Goal: Information Seeking & Learning: Learn about a topic

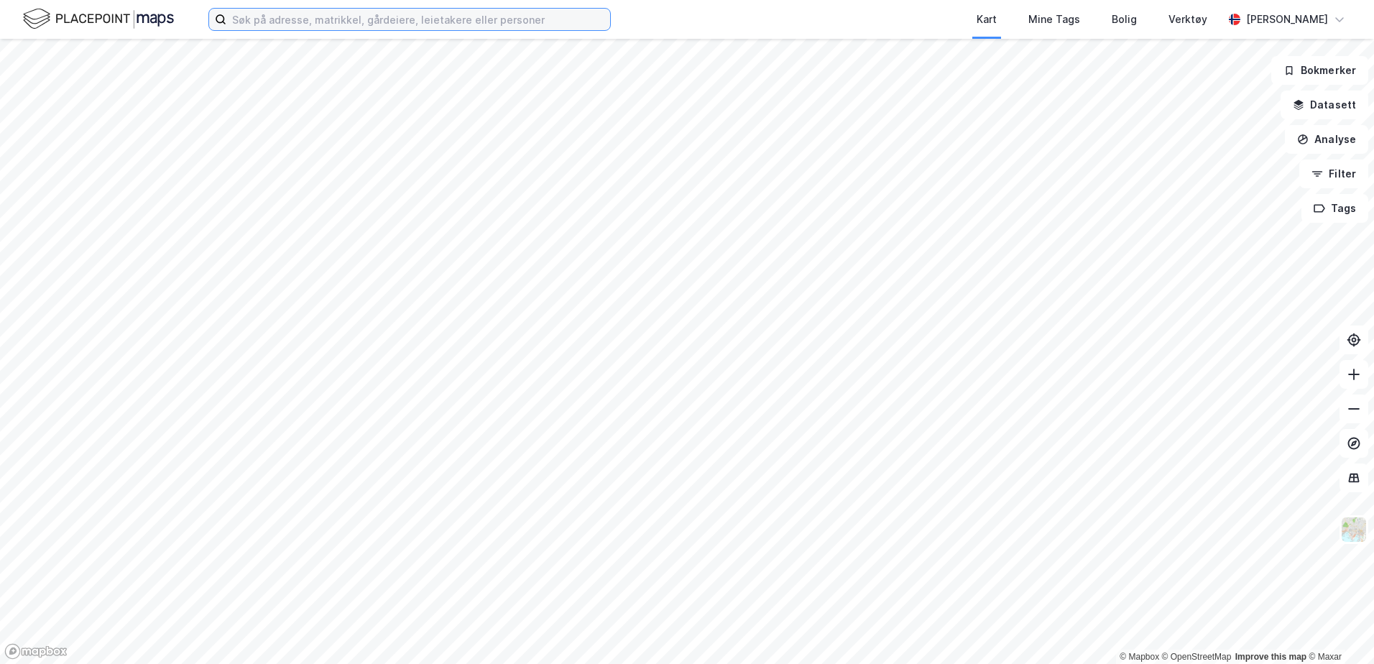
click at [536, 14] on input at bounding box center [418, 20] width 384 height 22
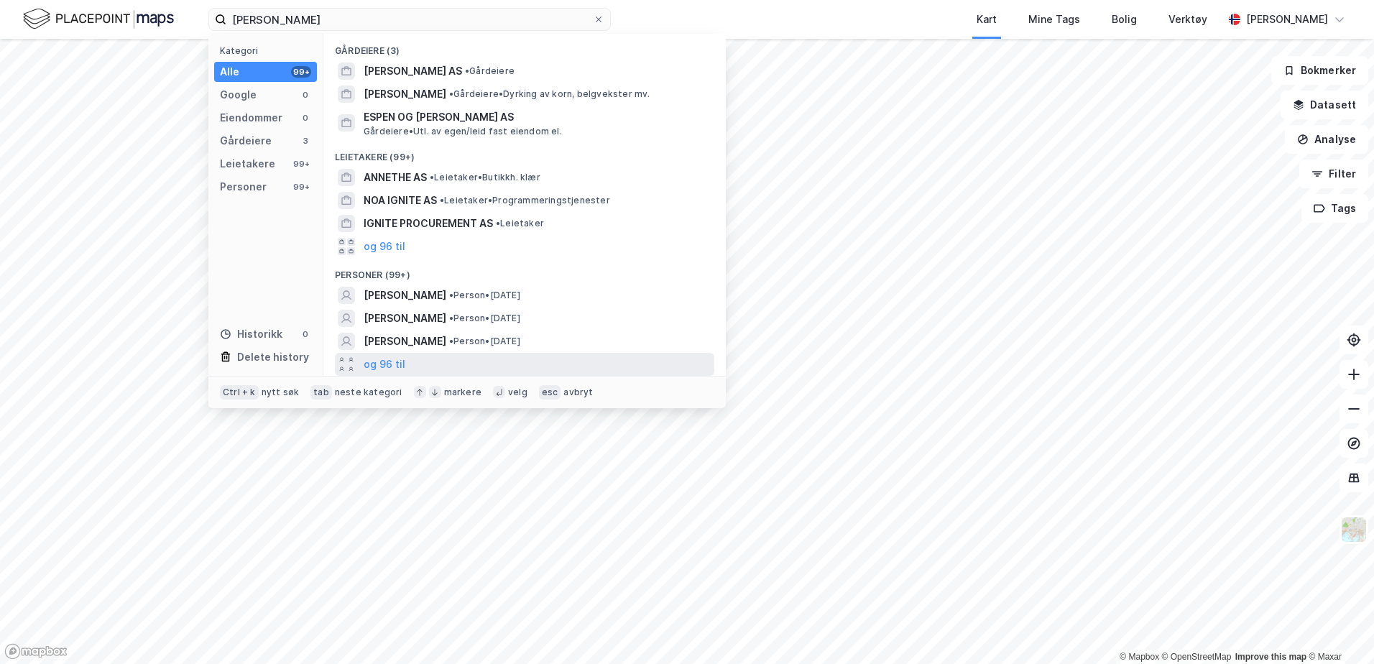
click at [387, 374] on div "og 96 til" at bounding box center [524, 364] width 379 height 23
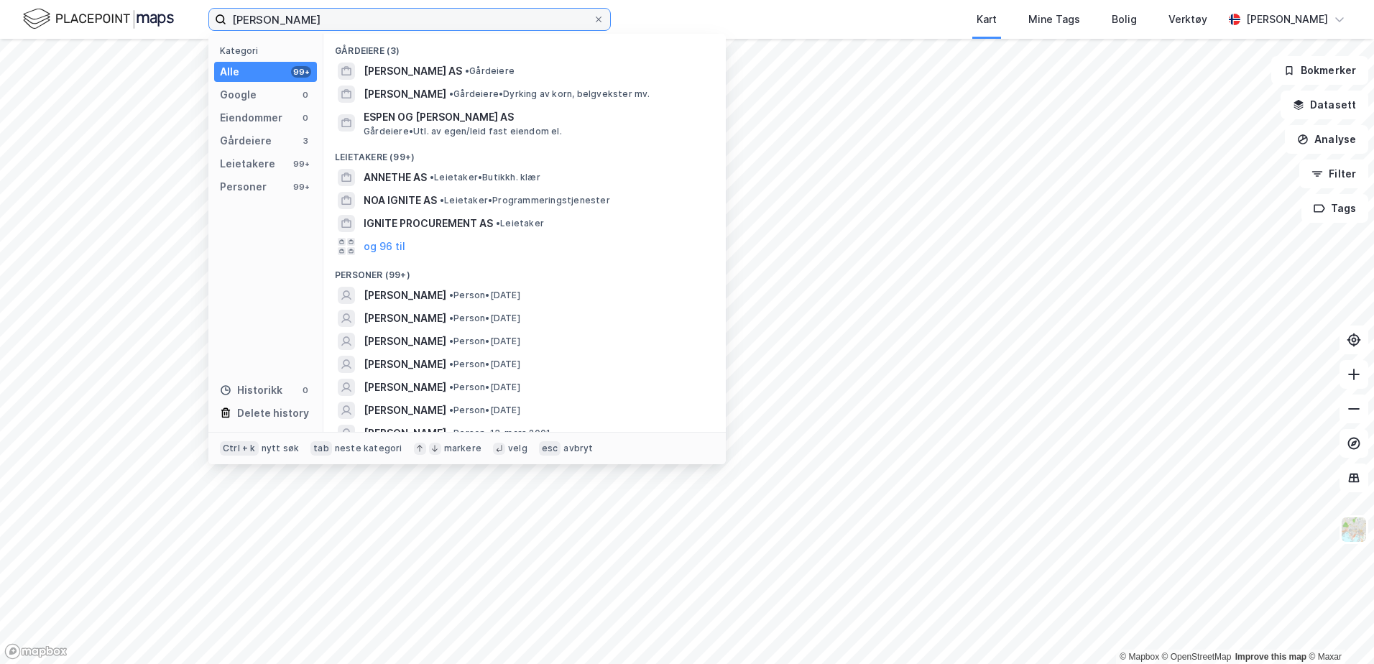
click at [448, 22] on input "[PERSON_NAME]" at bounding box center [409, 20] width 366 height 22
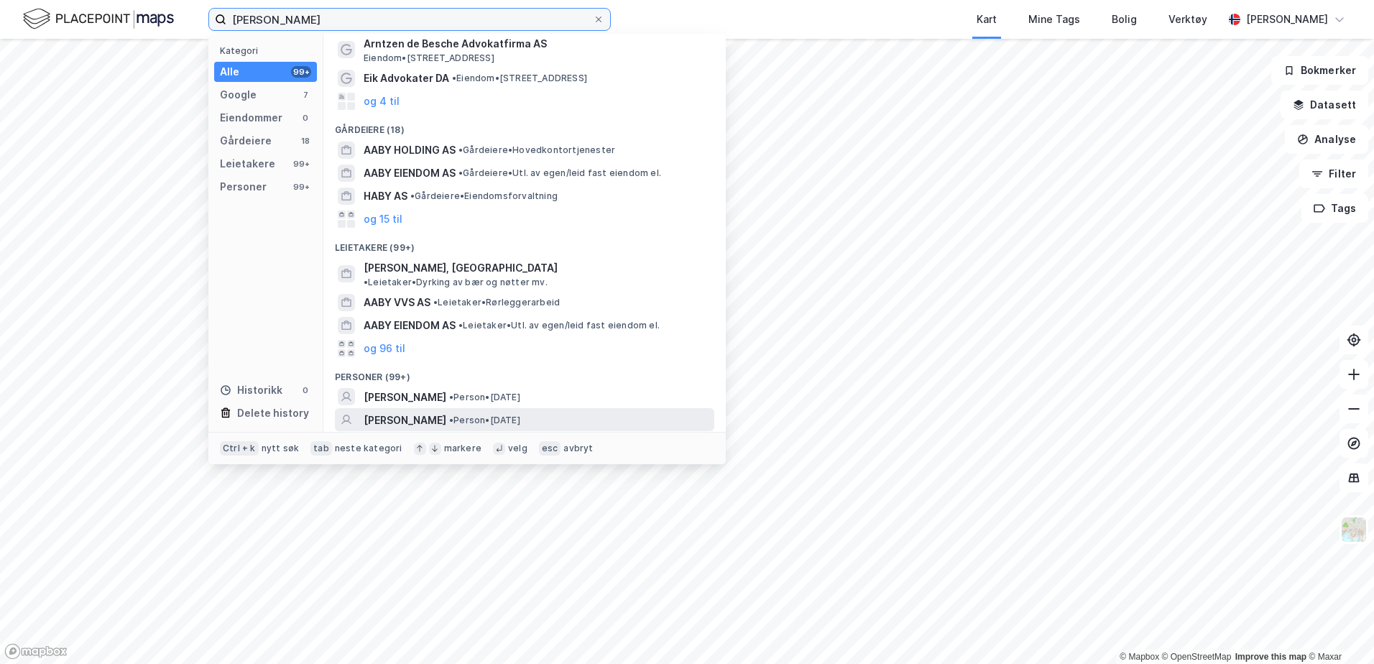
scroll to position [144, 0]
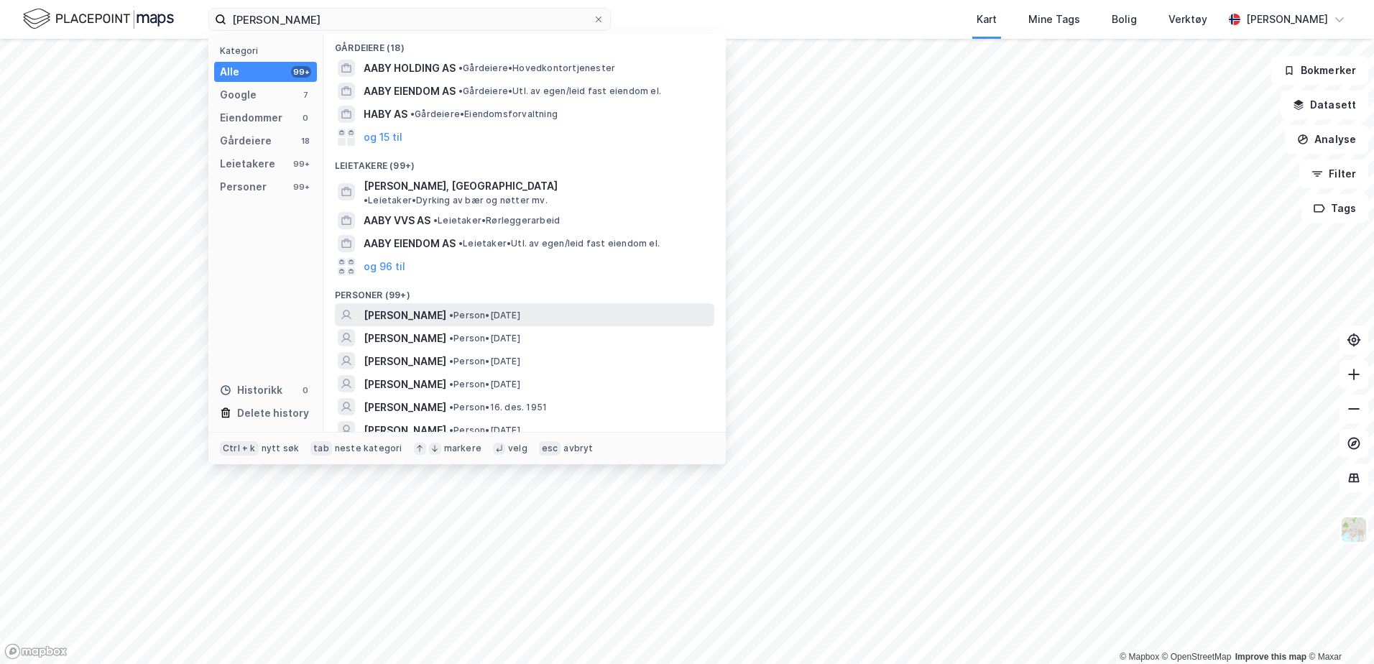
click at [437, 307] on span "[PERSON_NAME]" at bounding box center [405, 315] width 83 height 17
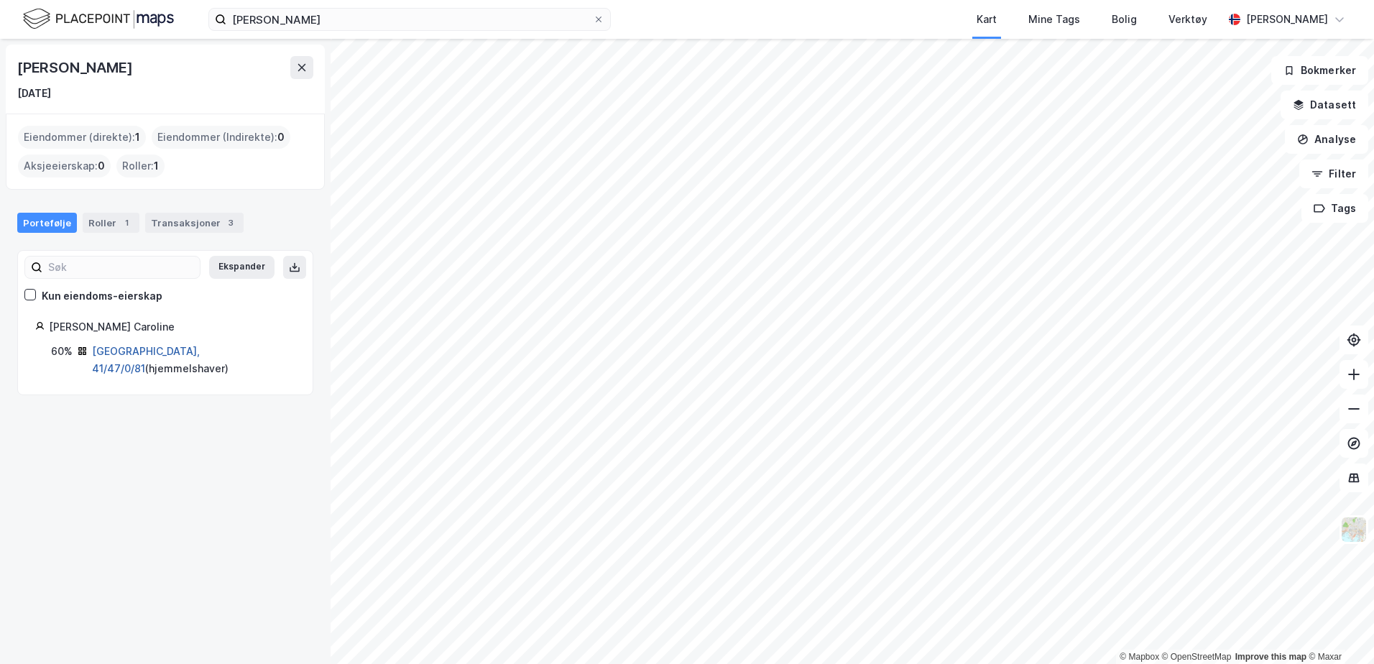
click at [143, 354] on link "[GEOGRAPHIC_DATA], 41/47/0/81" at bounding box center [146, 359] width 108 height 29
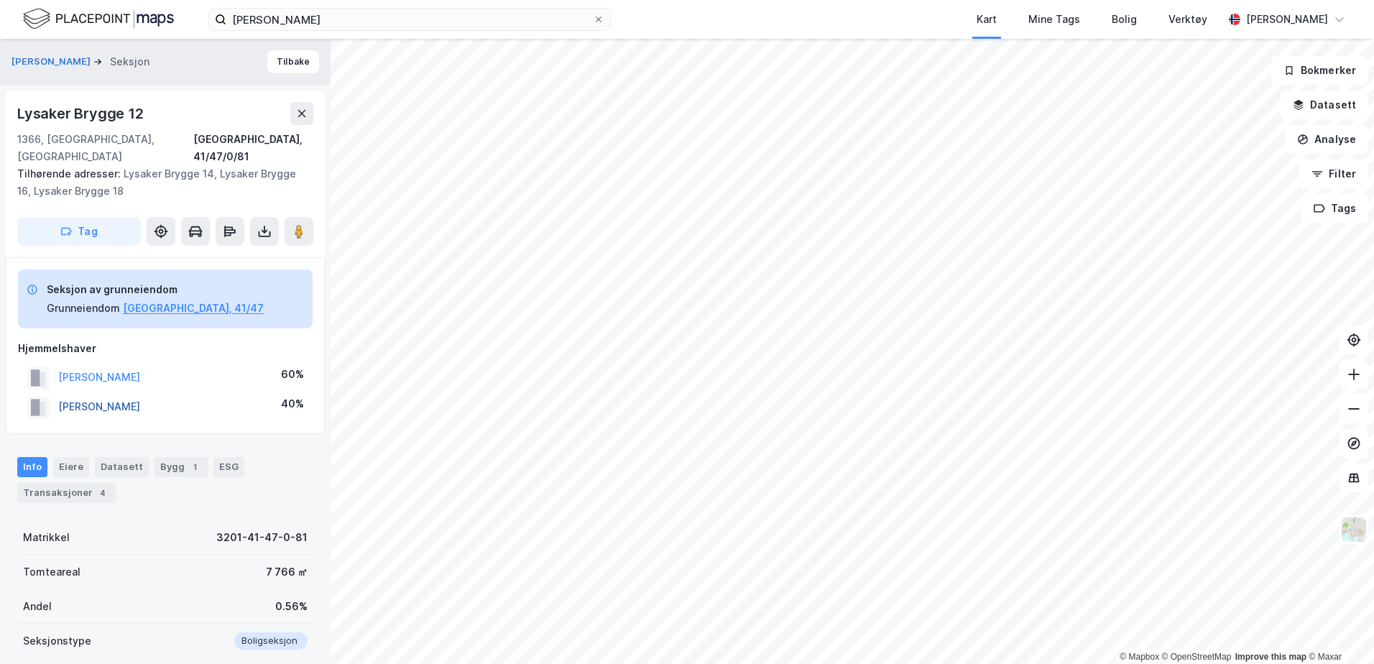
click at [0, 0] on button "[PERSON_NAME]" at bounding box center [0, 0] width 0 height 0
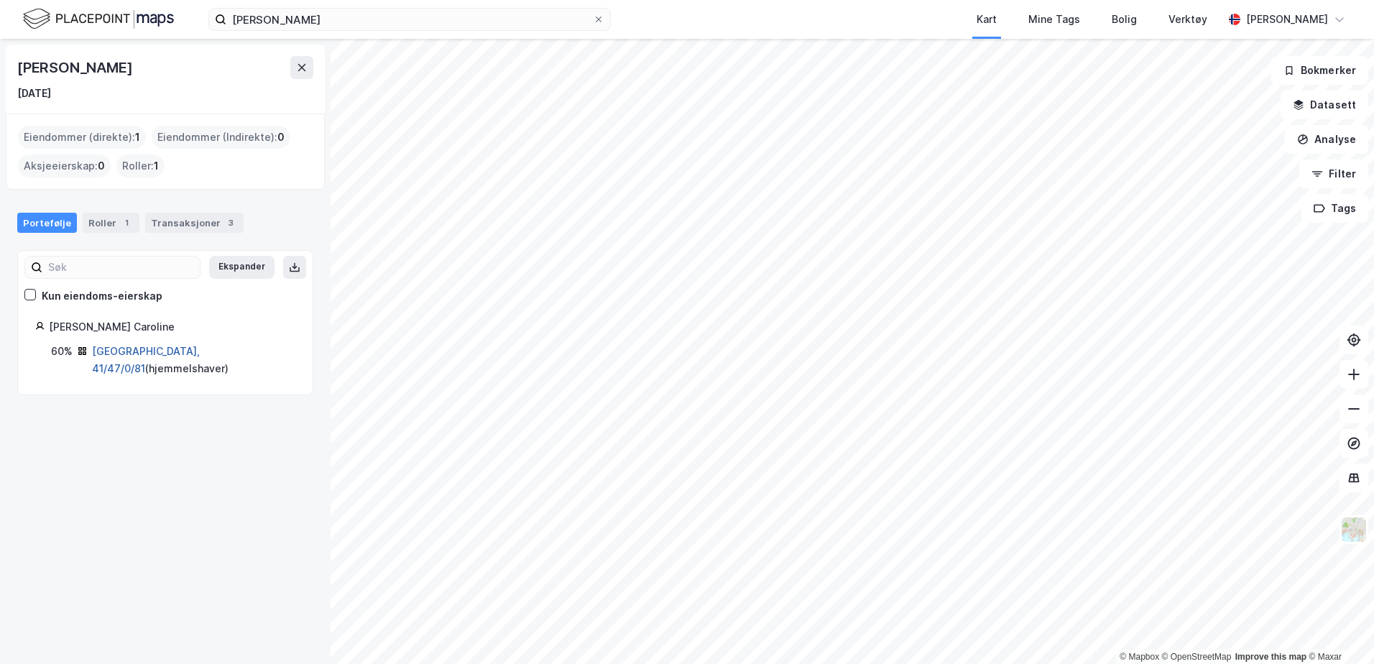
click at [133, 351] on link "[GEOGRAPHIC_DATA], 41/47/0/81" at bounding box center [146, 359] width 108 height 29
click at [207, 219] on div "Transaksjoner 3" at bounding box center [194, 223] width 98 height 20
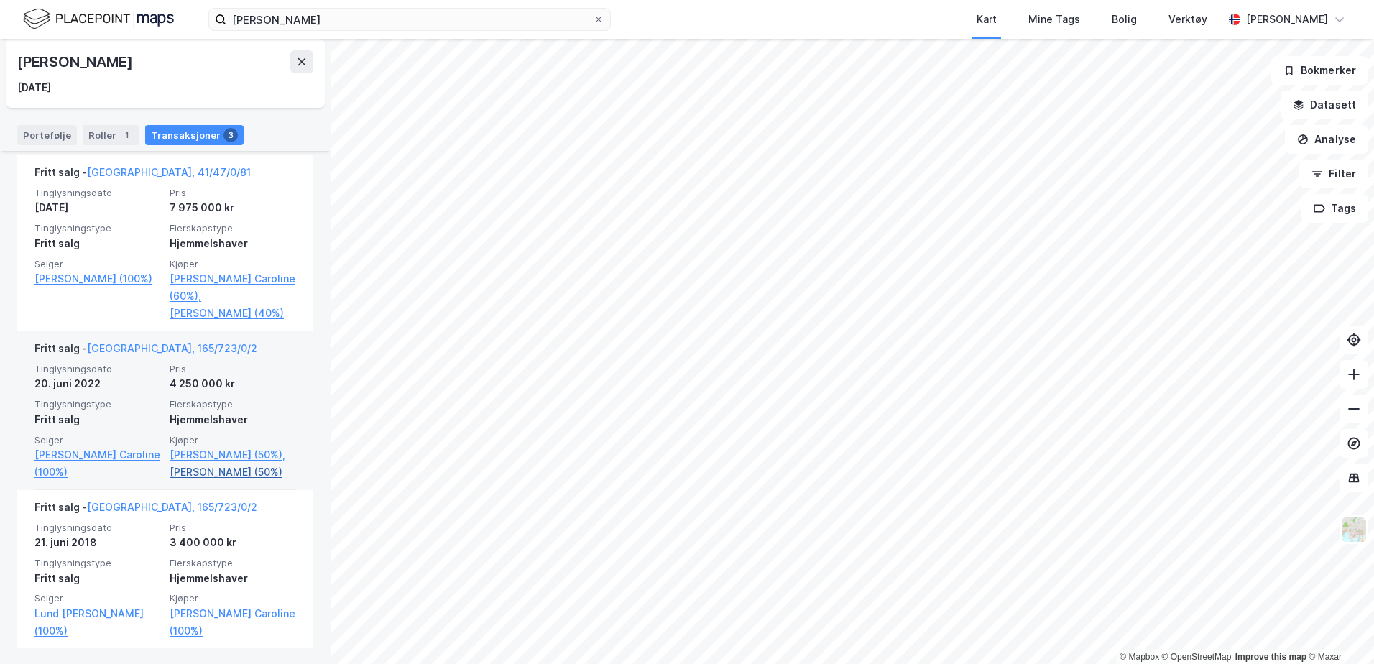
scroll to position [342, 0]
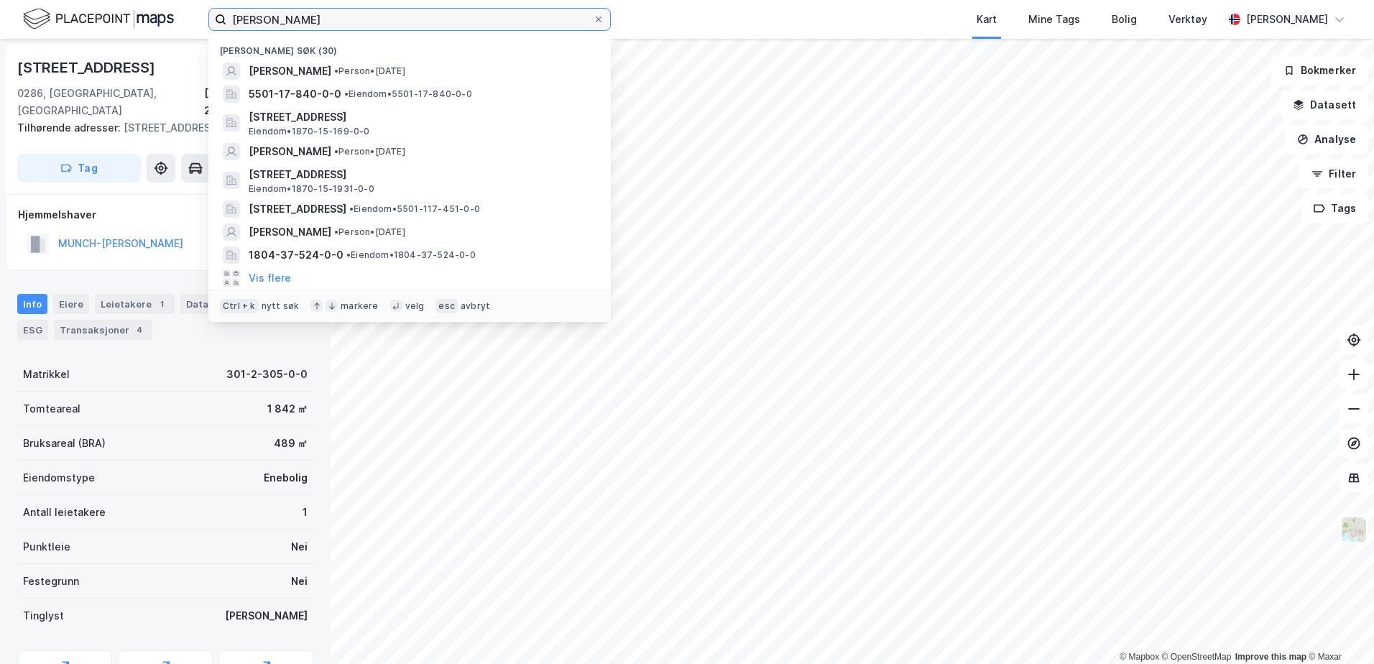
drag, startPoint x: 325, startPoint y: 11, endPoint x: 1, endPoint y: 7, distance: 324.1
click at [3, 8] on div "[PERSON_NAME] søk (30) [PERSON_NAME] • [DATE] 5501-17-840-0-0 • Eiendom • 5501-…" at bounding box center [687, 19] width 1374 height 39
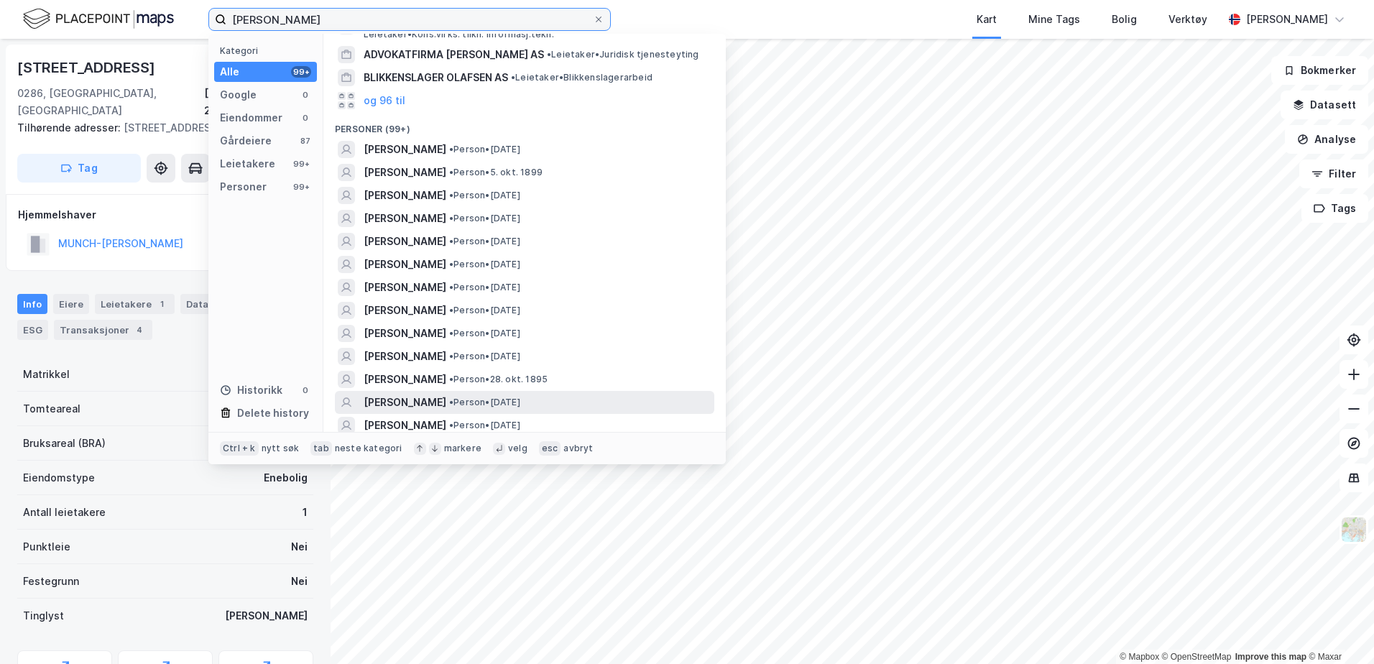
scroll to position [144, 0]
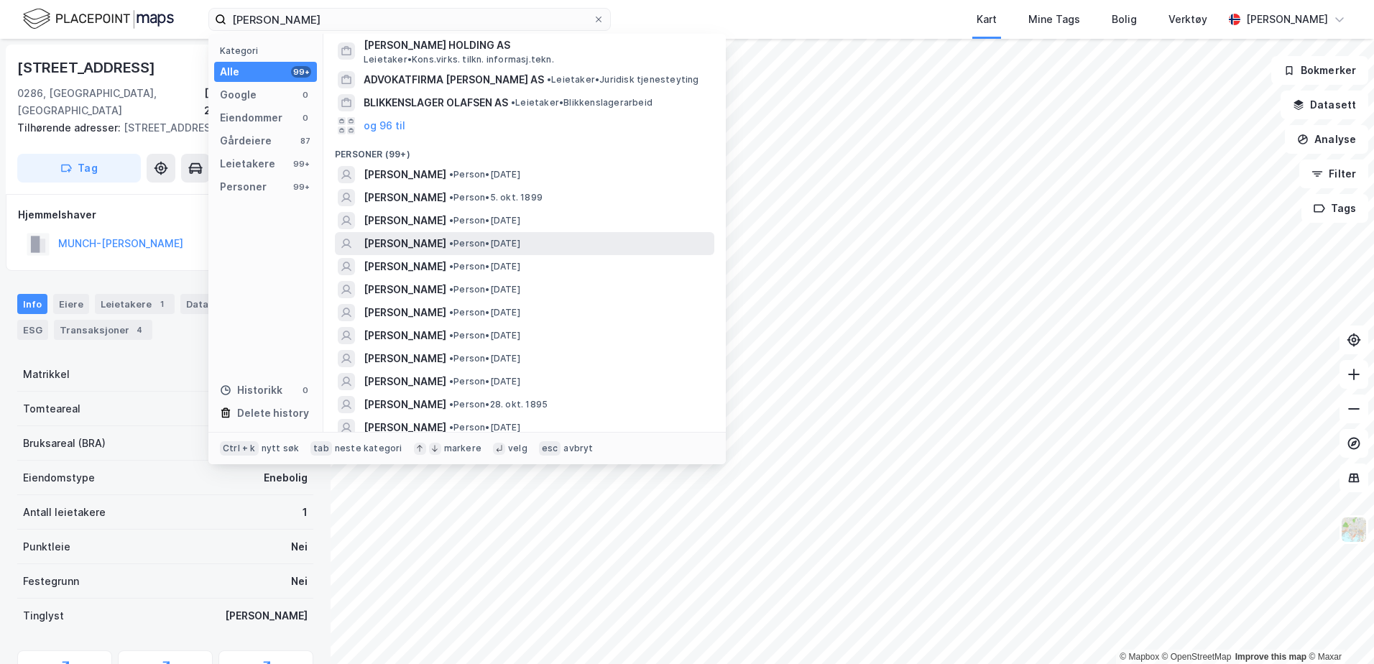
click at [423, 247] on span "[PERSON_NAME]" at bounding box center [405, 243] width 83 height 17
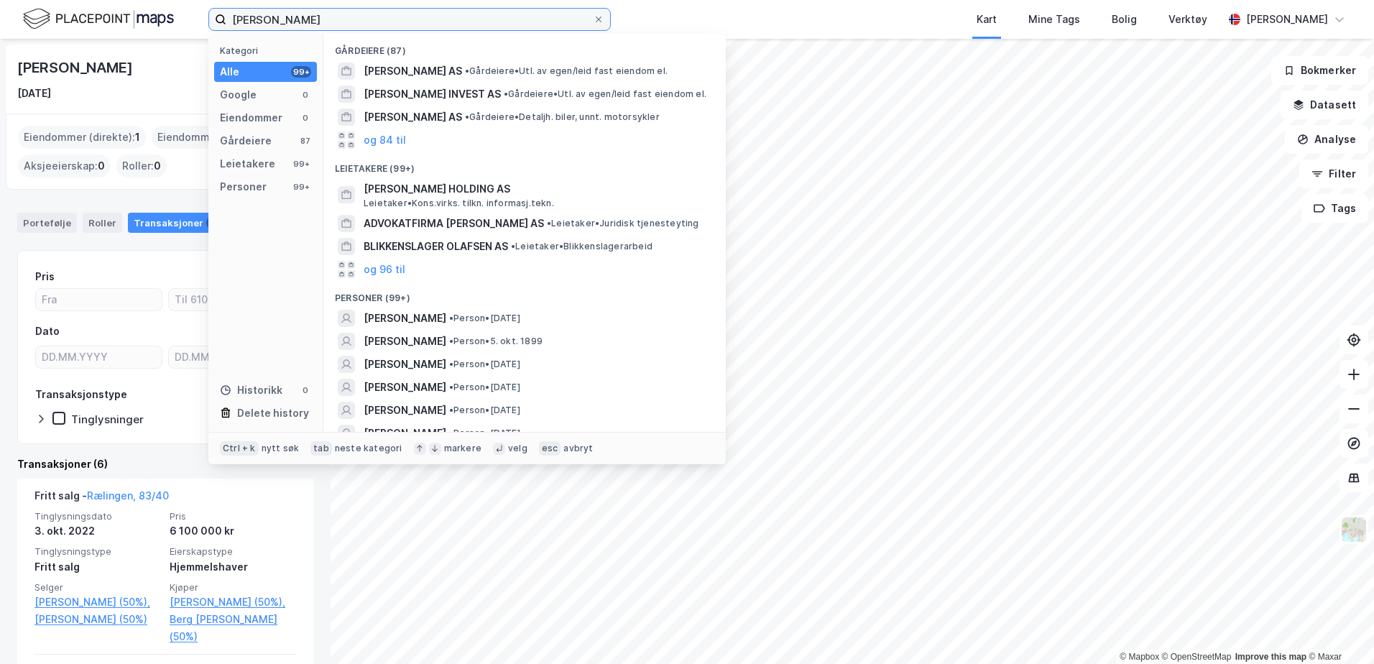
click at [346, 20] on input "[PERSON_NAME]" at bounding box center [409, 20] width 366 height 22
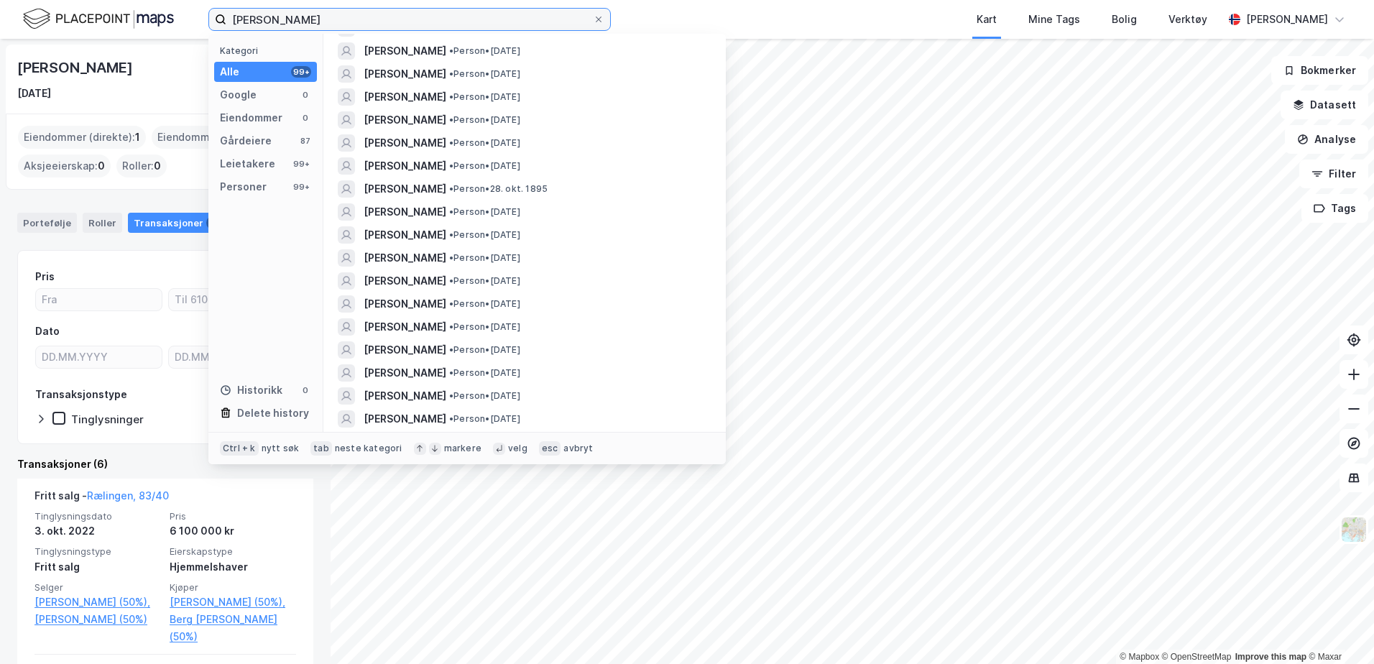
scroll to position [431, 0]
drag, startPoint x: 359, startPoint y: 17, endPoint x: 19, endPoint y: -18, distance: 340.9
click at [19, 0] on html "[PERSON_NAME] Kategori Alle 99+ Google 0 Eiendommer 0 Gårdeiere 87 Leietakere 9…" at bounding box center [687, 332] width 1374 height 664
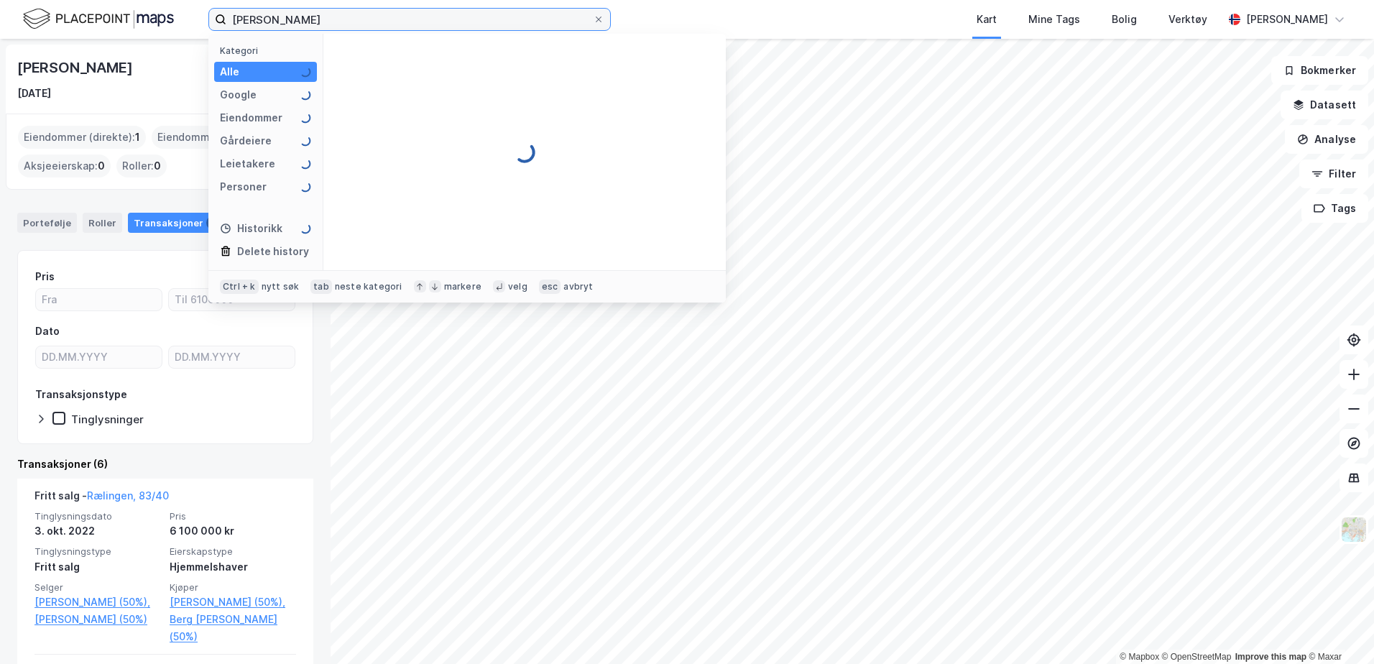
scroll to position [0, 0]
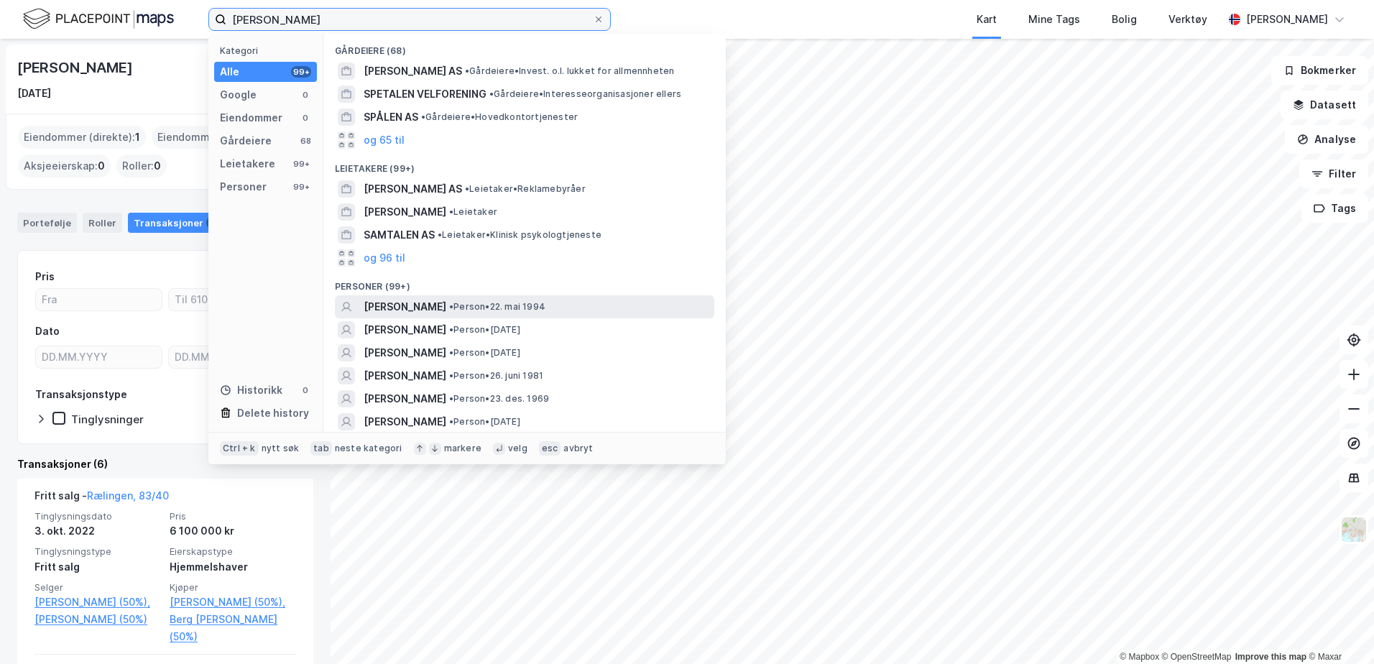
type input "[PERSON_NAME]"
click at [445, 305] on span "[PERSON_NAME]" at bounding box center [405, 306] width 83 height 17
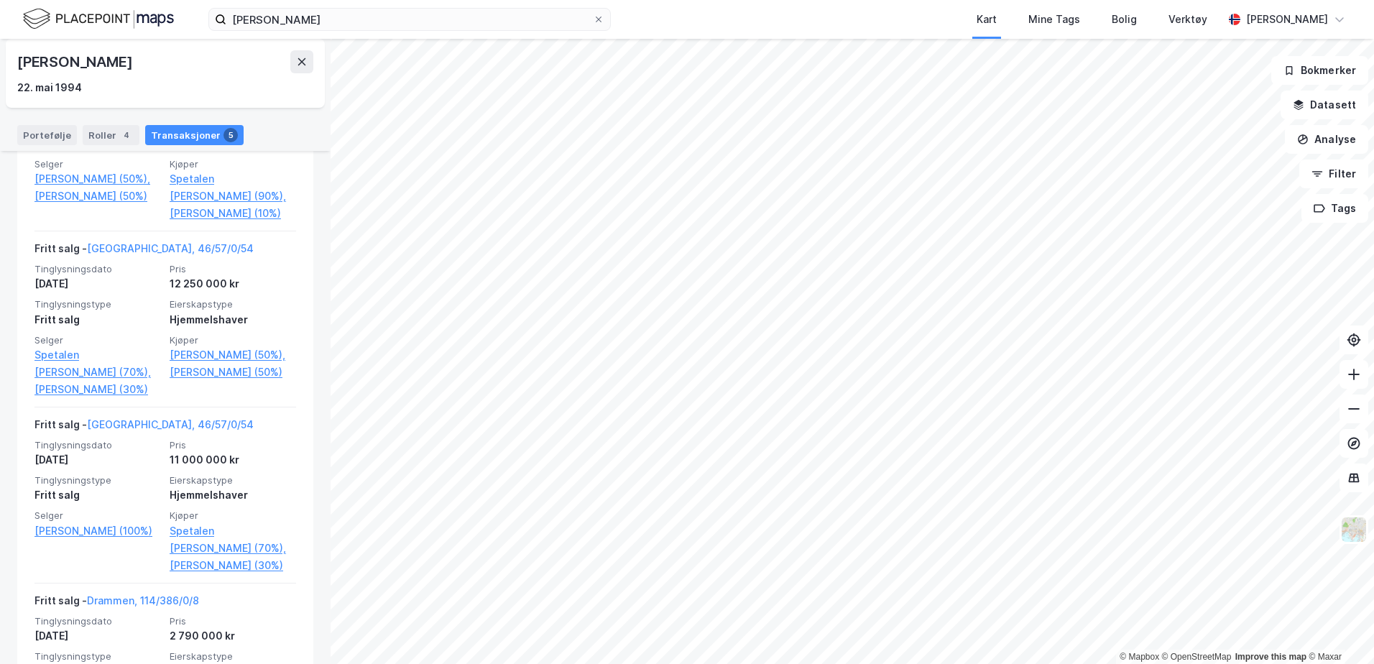
scroll to position [431, 0]
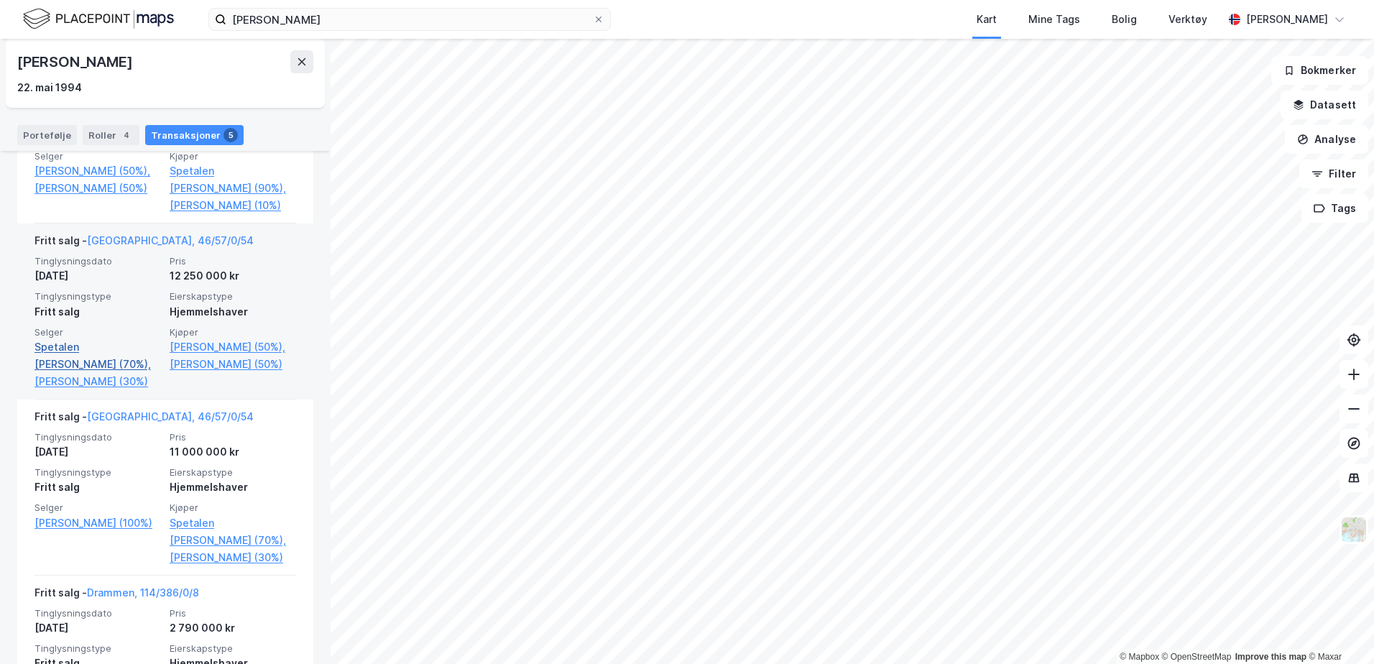
click at [110, 360] on link "Spetalen [PERSON_NAME] (70%)," at bounding box center [97, 355] width 126 height 34
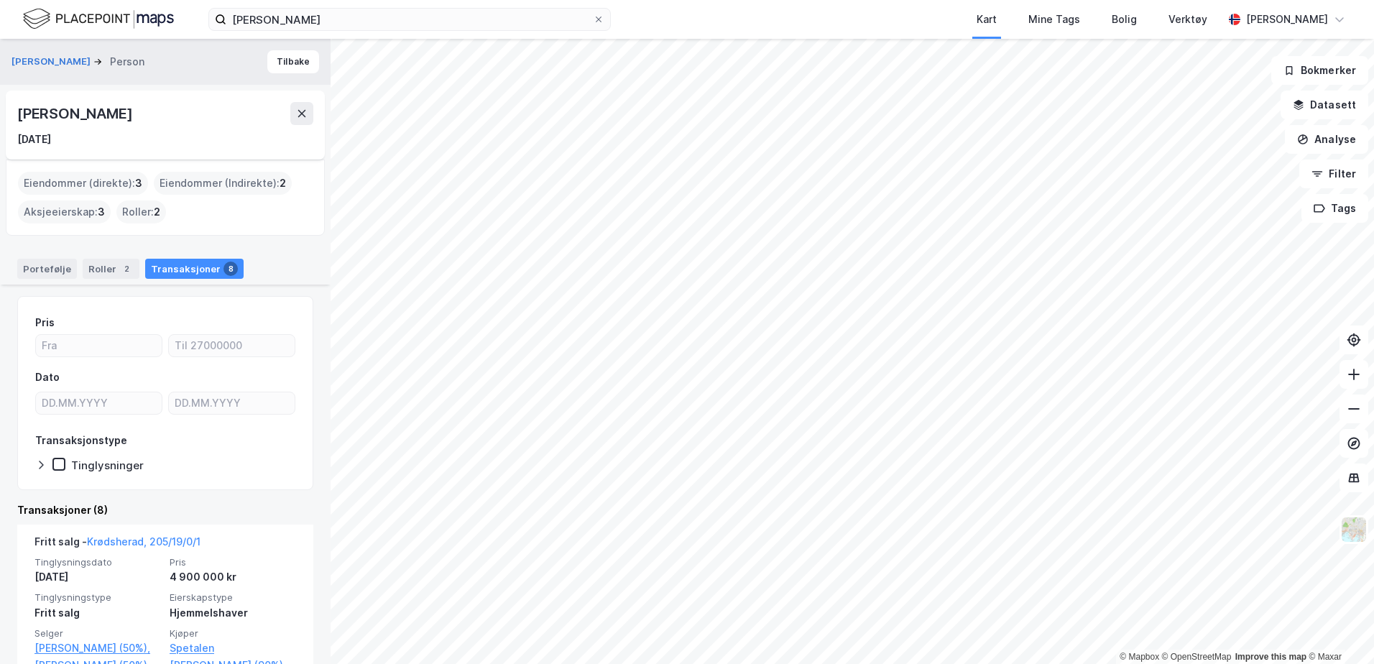
click at [98, 179] on div "Eiendommer (direkte) : 3" at bounding box center [83, 183] width 130 height 23
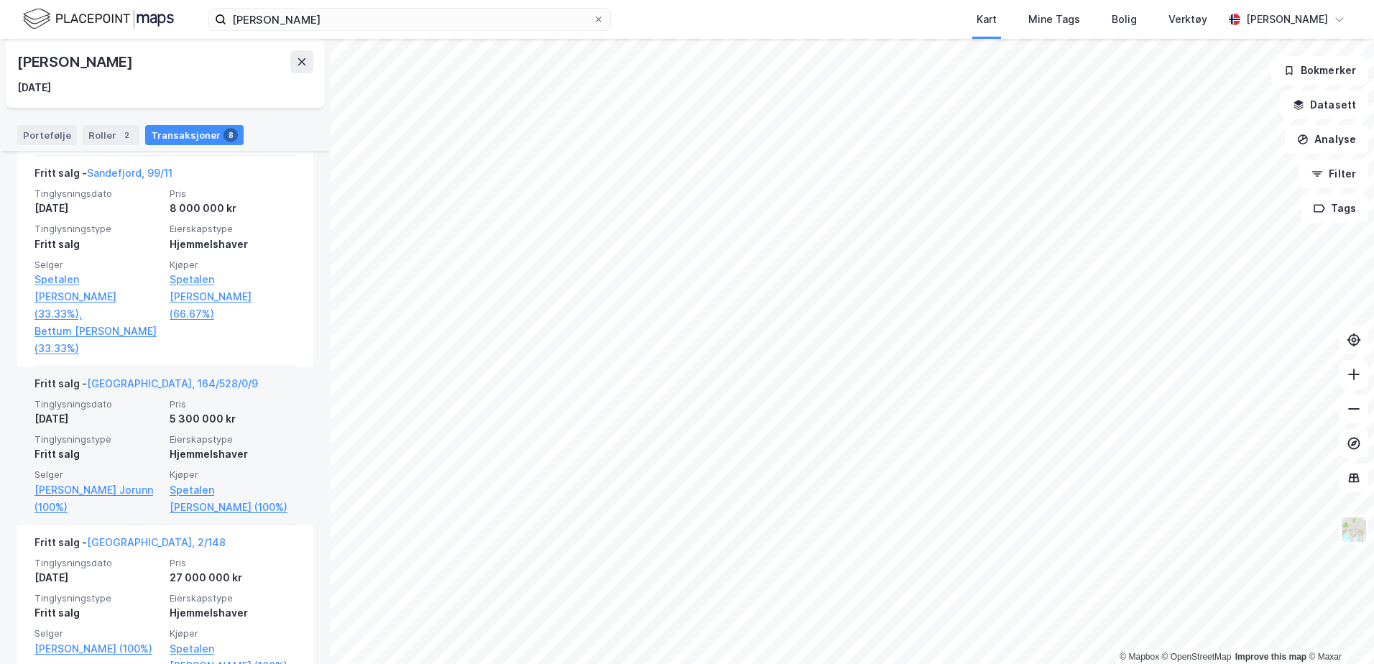
scroll to position [1303, 0]
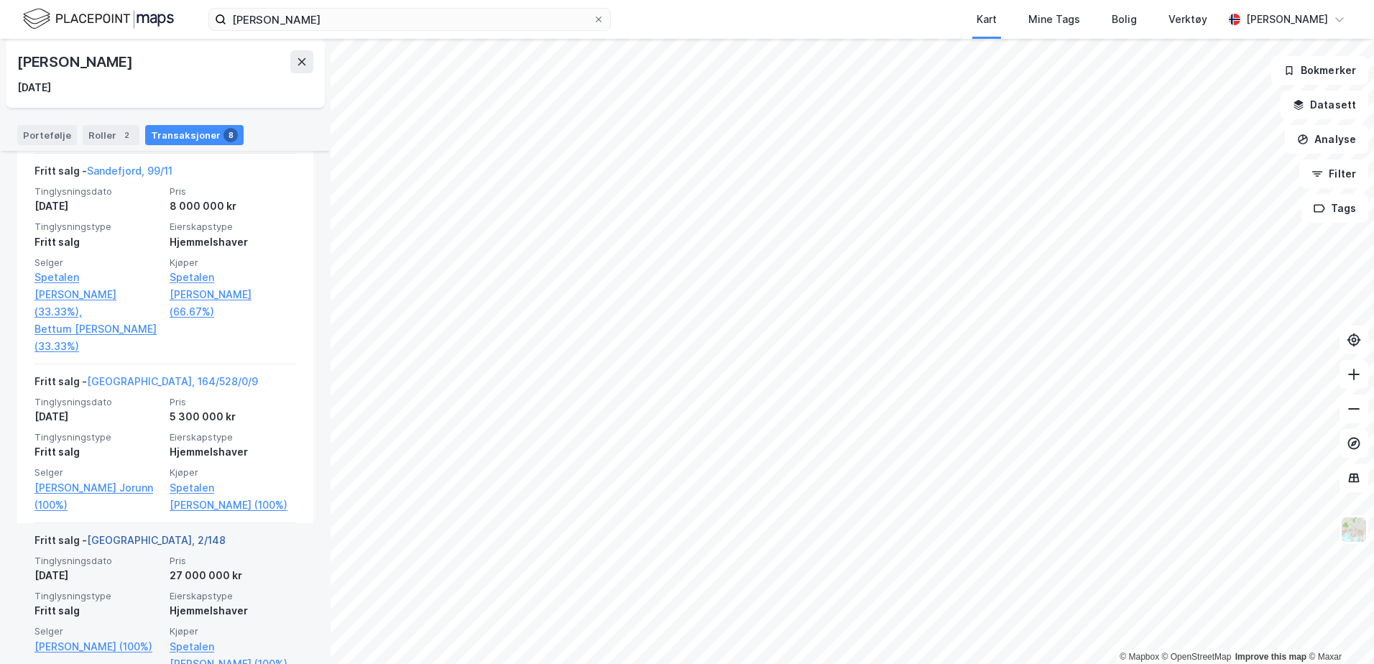
click at [106, 534] on link "[GEOGRAPHIC_DATA], 2/148" at bounding box center [156, 540] width 139 height 12
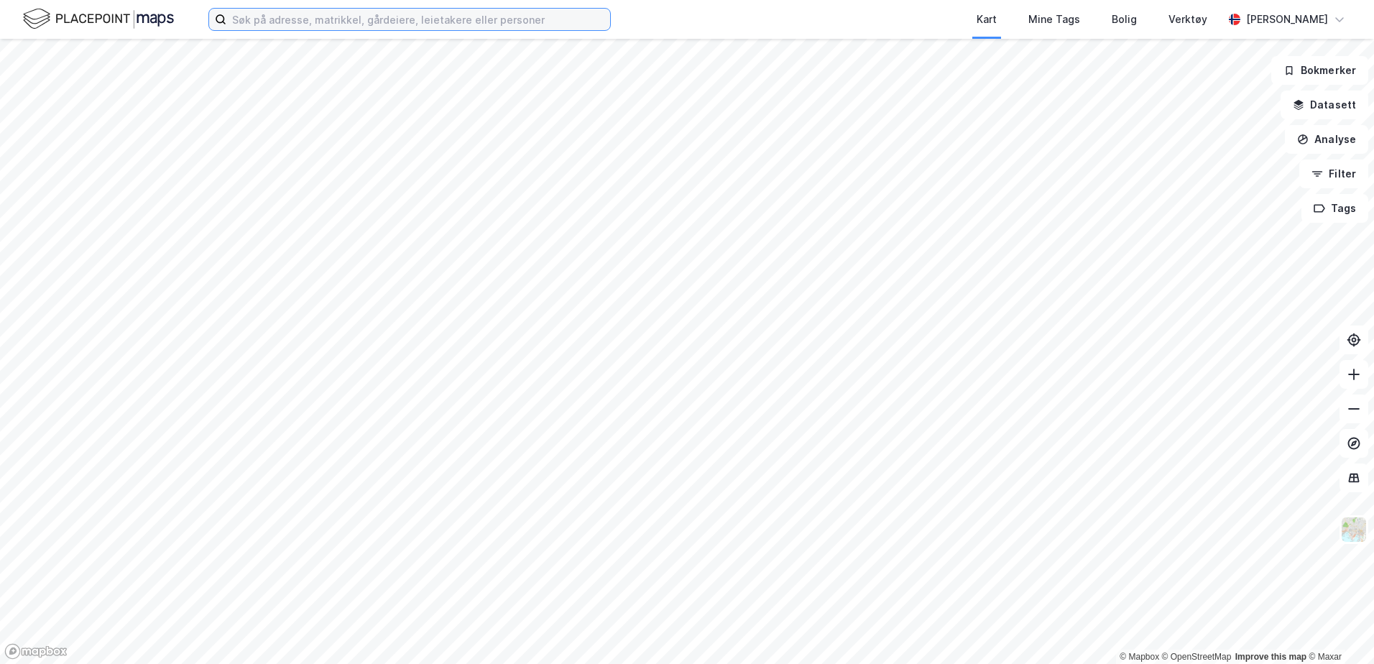
click at [298, 20] on input at bounding box center [418, 20] width 384 height 22
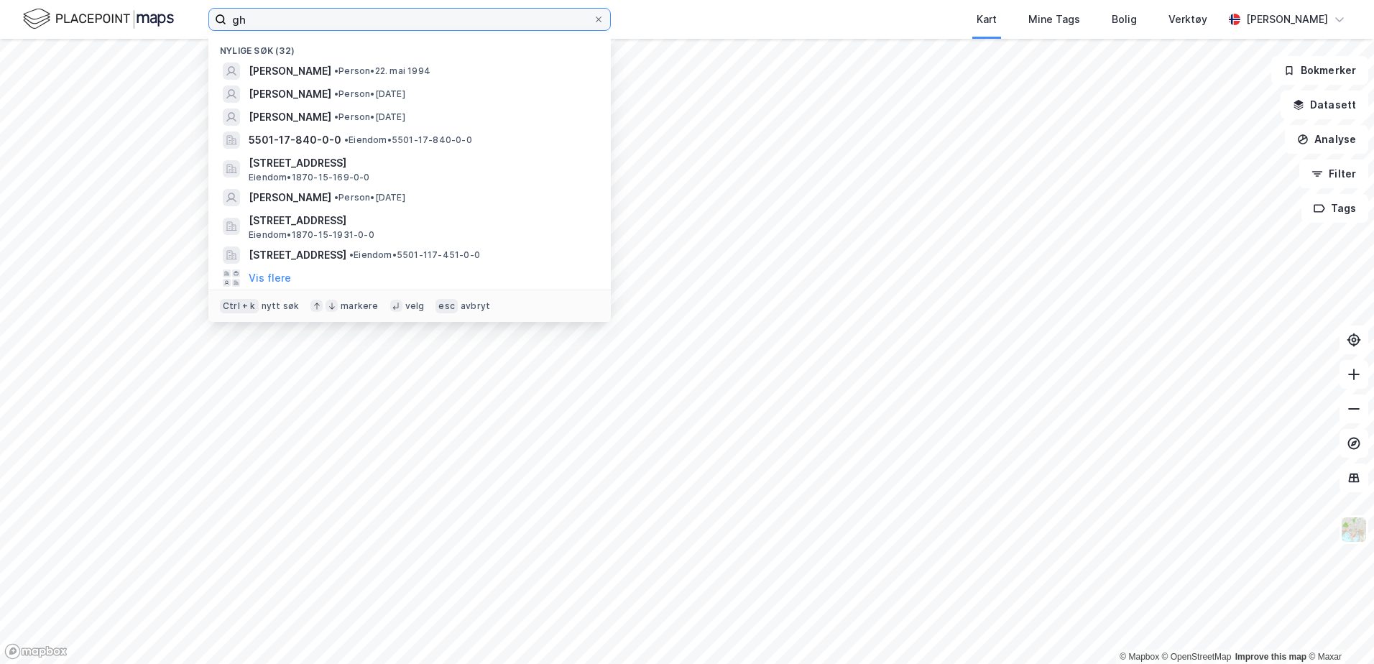
type input "g"
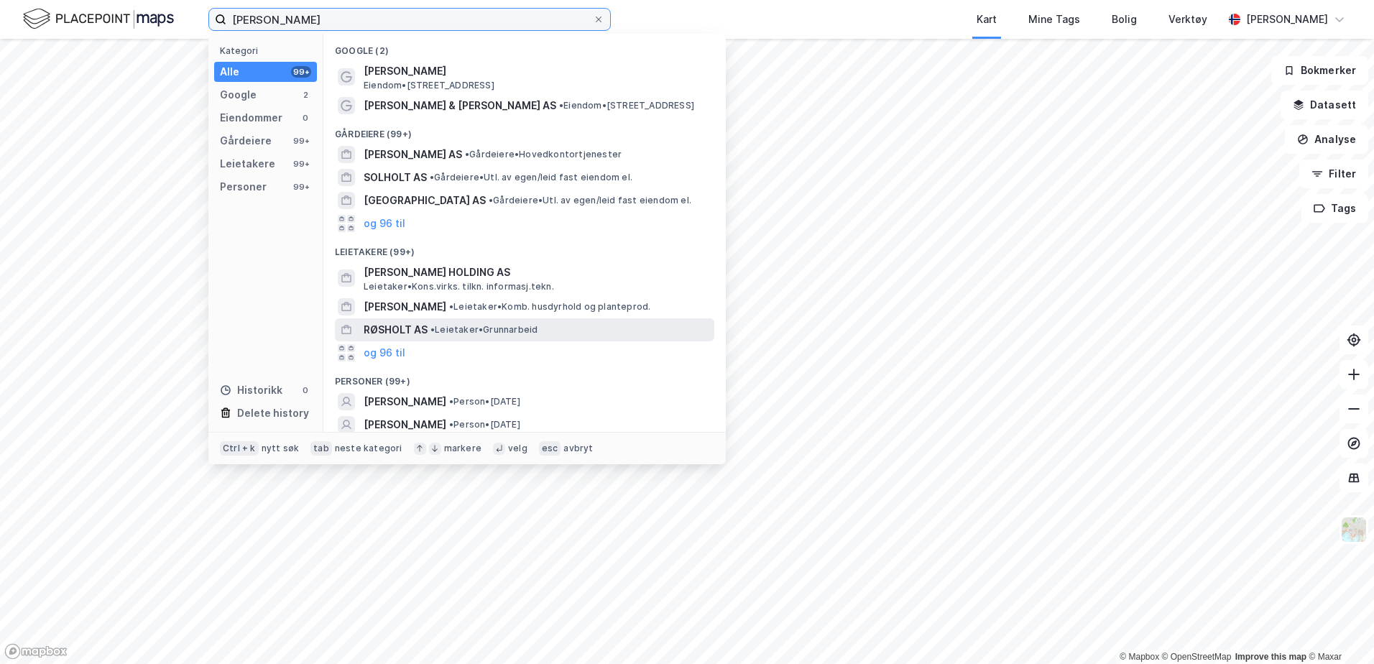
scroll to position [50, 0]
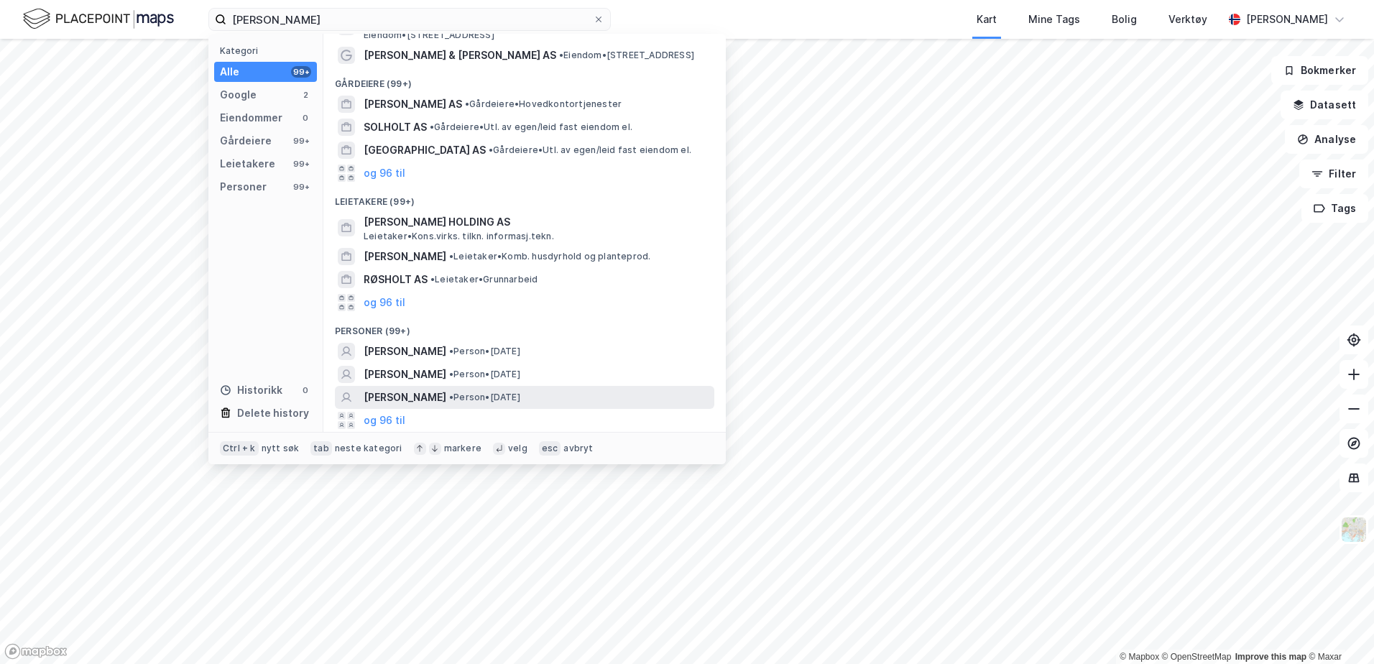
click at [425, 403] on span "[PERSON_NAME]" at bounding box center [405, 397] width 83 height 17
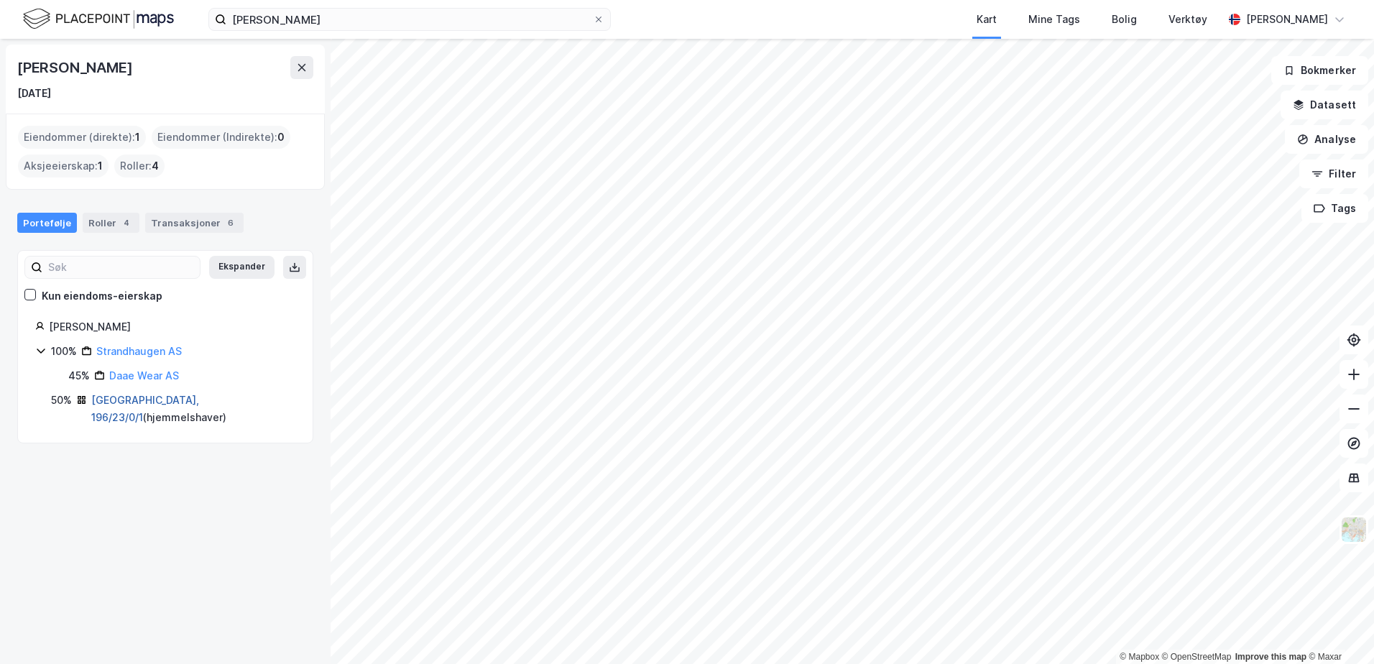
click at [97, 399] on link "Oslo, 196/23/0/1" at bounding box center [145, 408] width 108 height 29
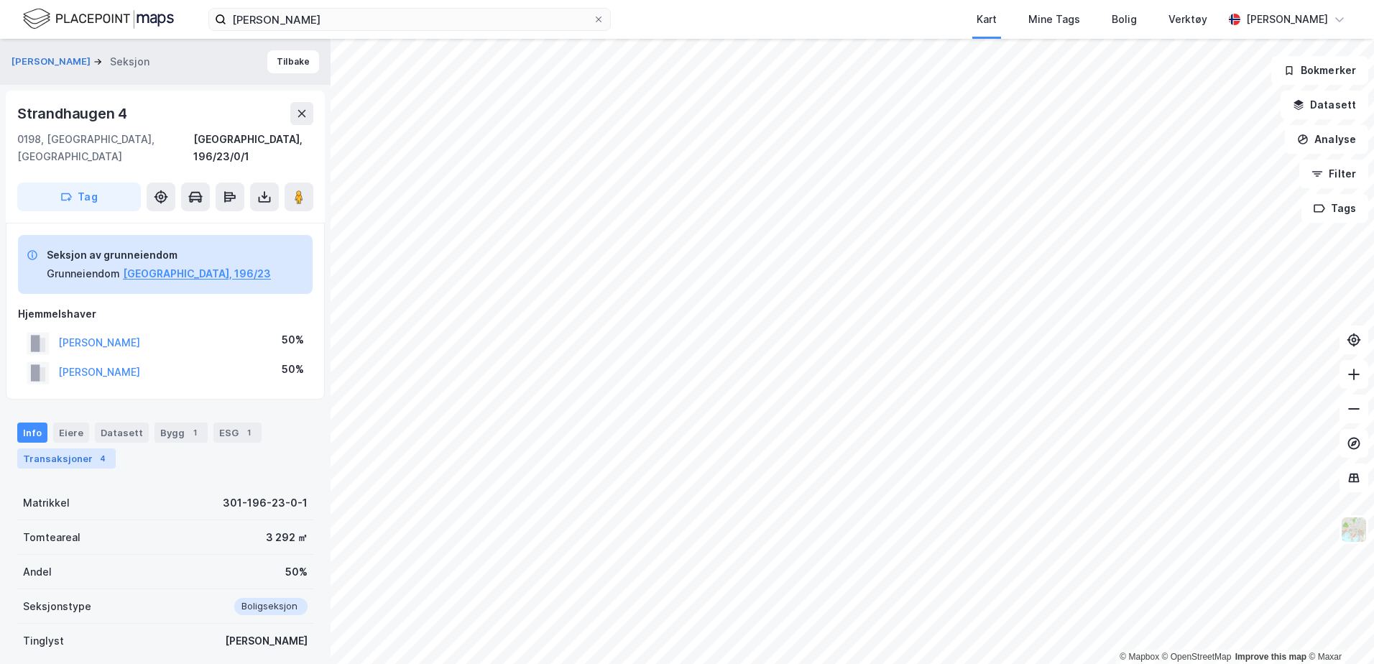
click at [84, 448] on div "Transaksjoner 4" at bounding box center [66, 458] width 98 height 20
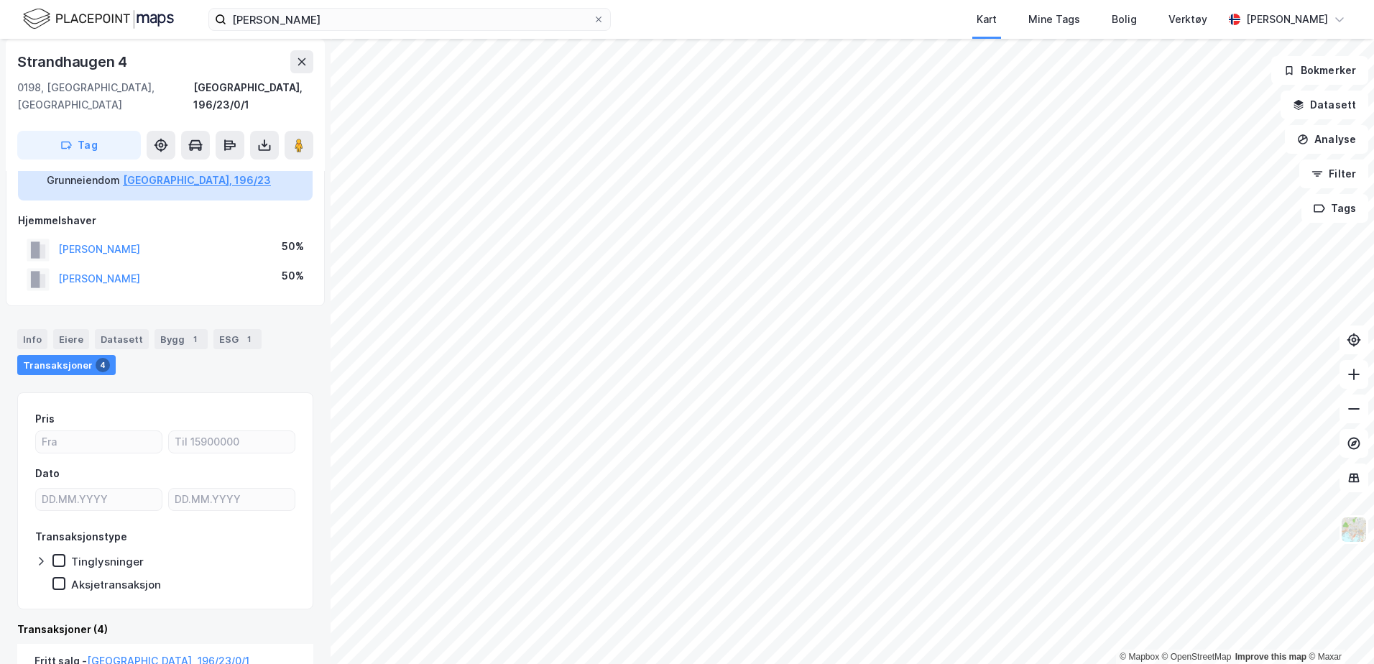
scroll to position [1, 0]
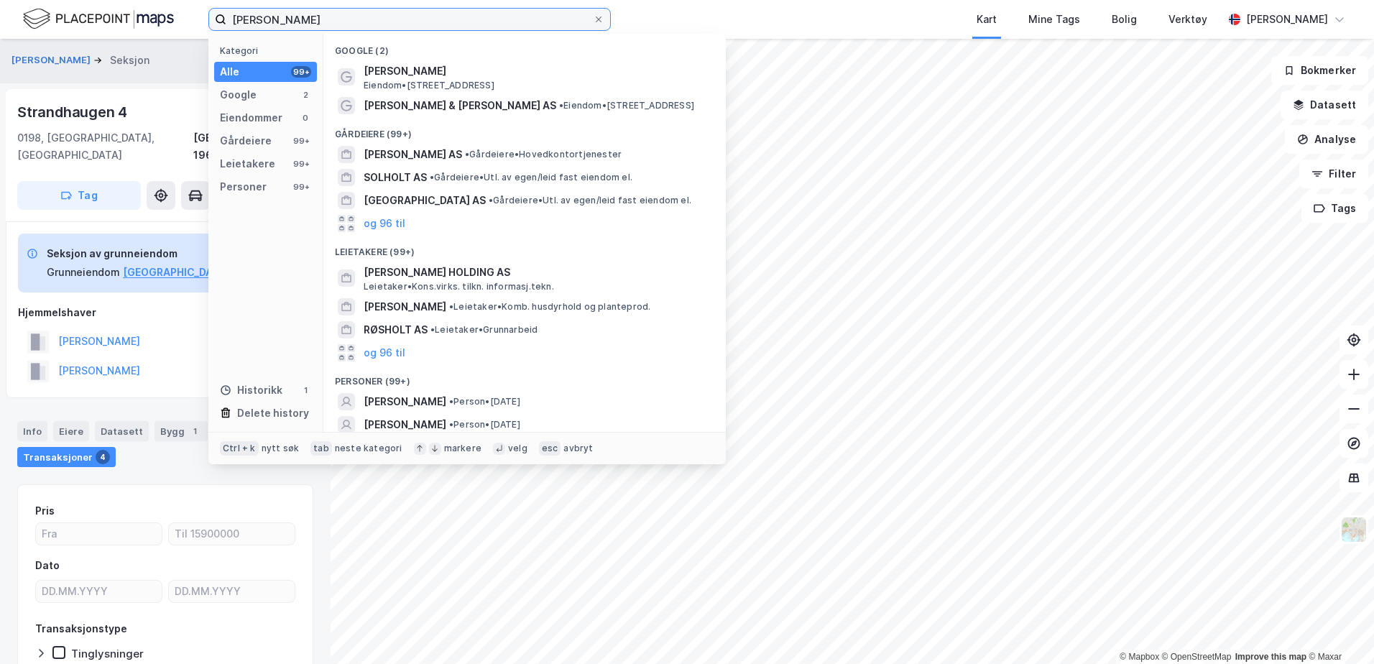
drag, startPoint x: 359, startPoint y: 11, endPoint x: 17, endPoint y: 6, distance: 342.0
click at [20, 7] on div "helene hokholt olaf Kategori Alle 99+ Google 2 Eiendommer 0 Gårdeiere 99+ Leiet…" at bounding box center [687, 19] width 1374 height 39
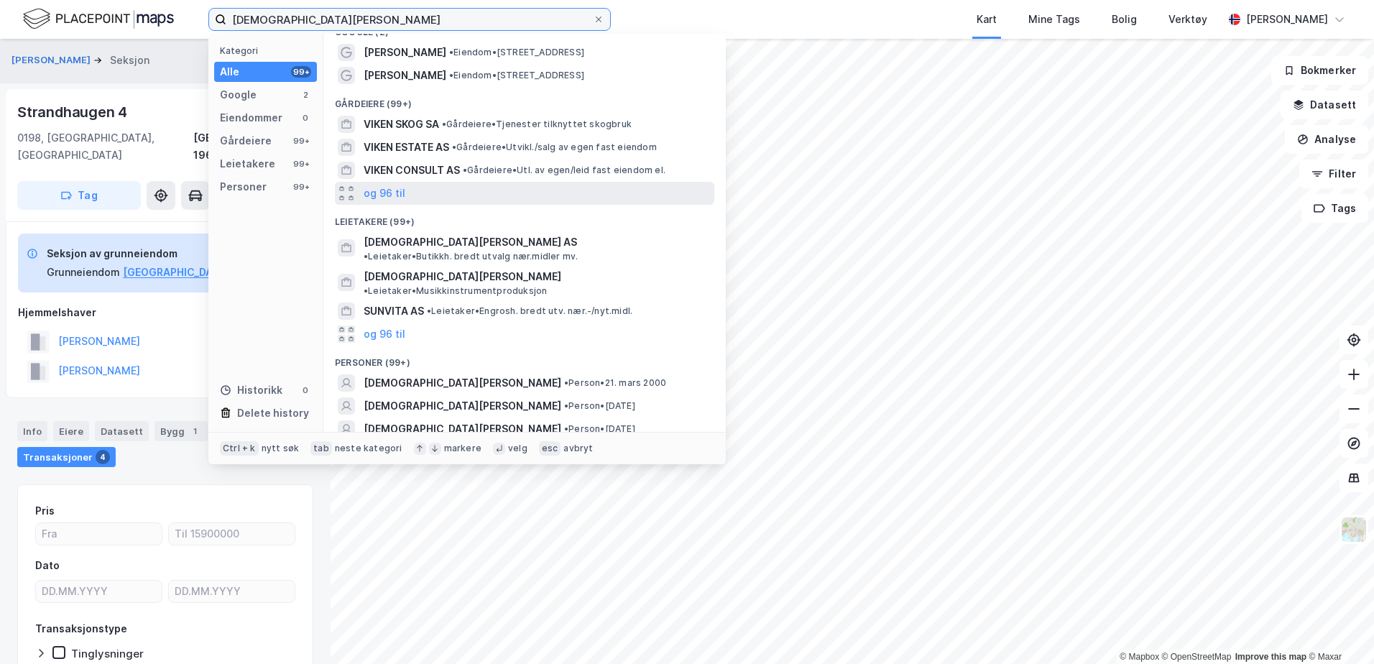
scroll to position [27, 0]
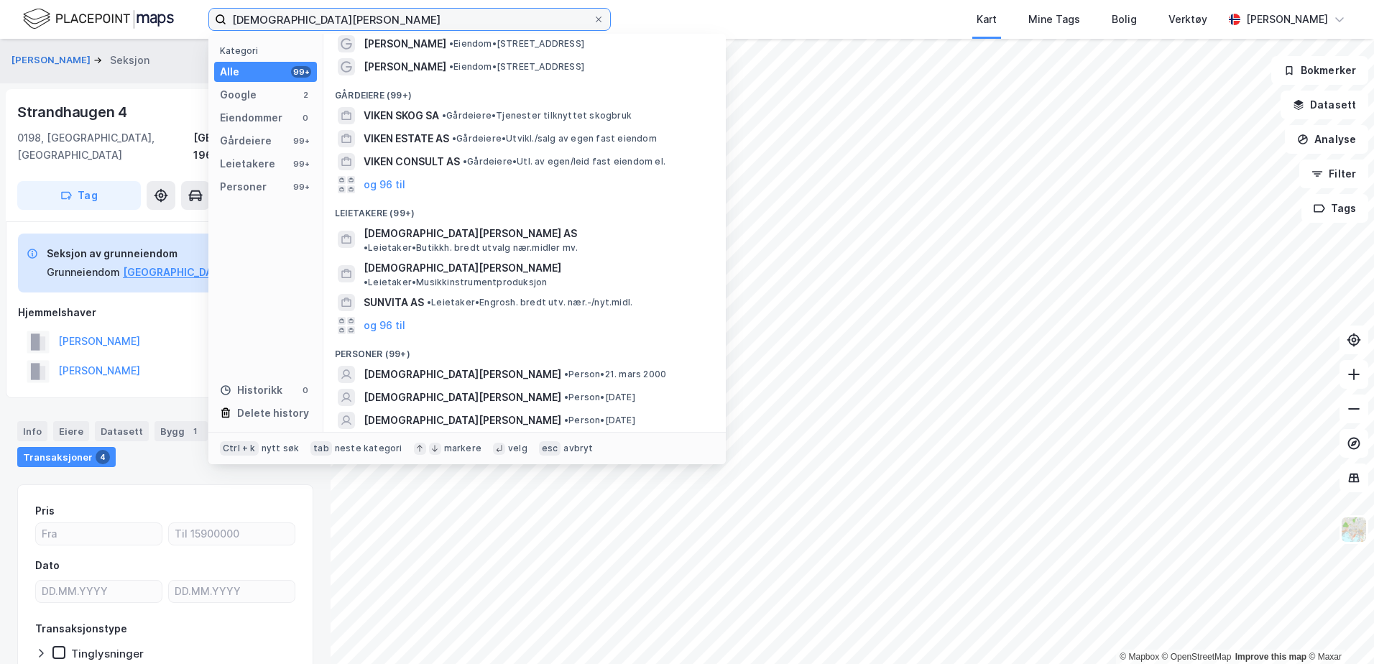
type input "sunniva viken"
click at [375, 435] on button "og 96 til" at bounding box center [385, 443] width 42 height 17
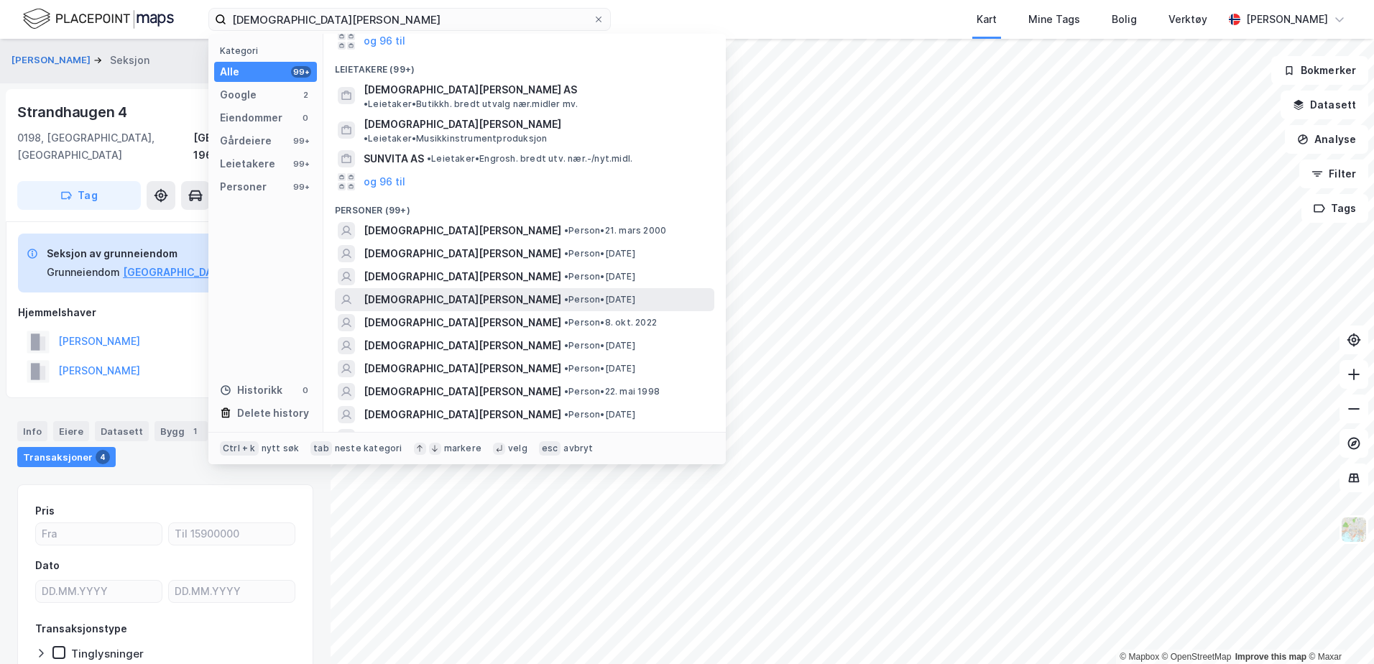
scroll to position [243, 0]
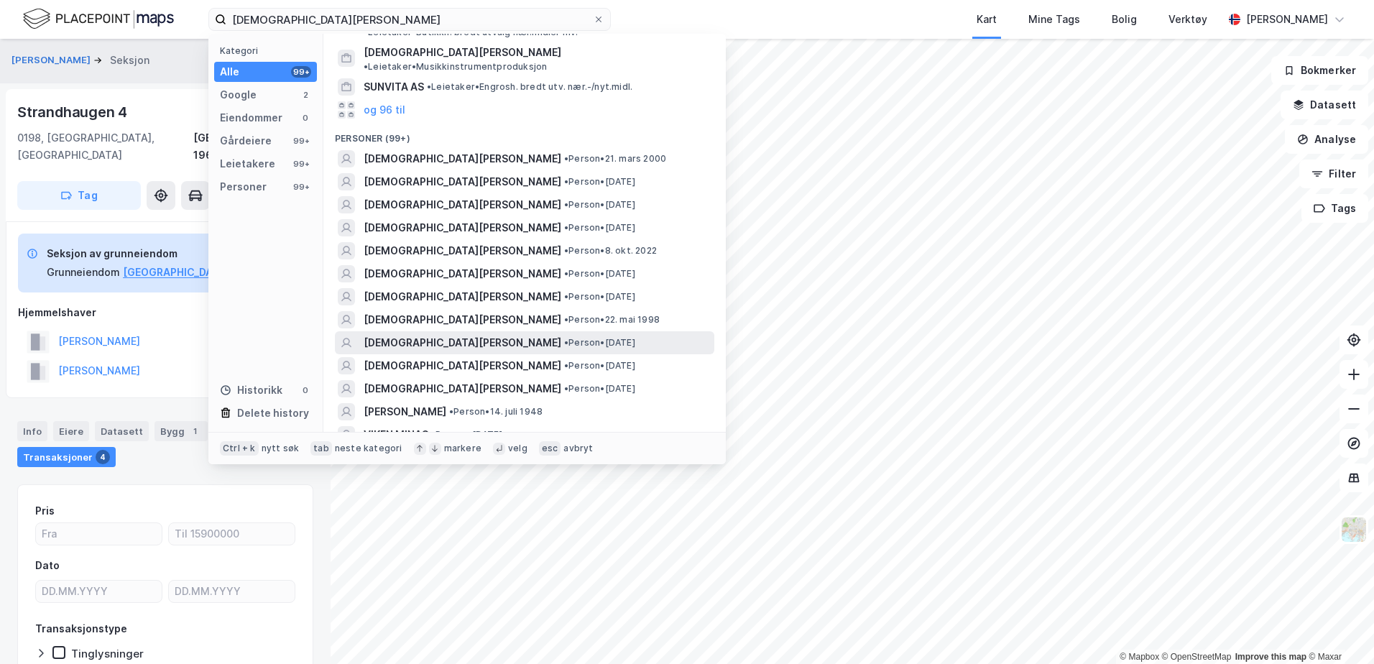
click at [456, 334] on span "SUNNIVA SVORSTØL VIKEN" at bounding box center [463, 342] width 198 height 17
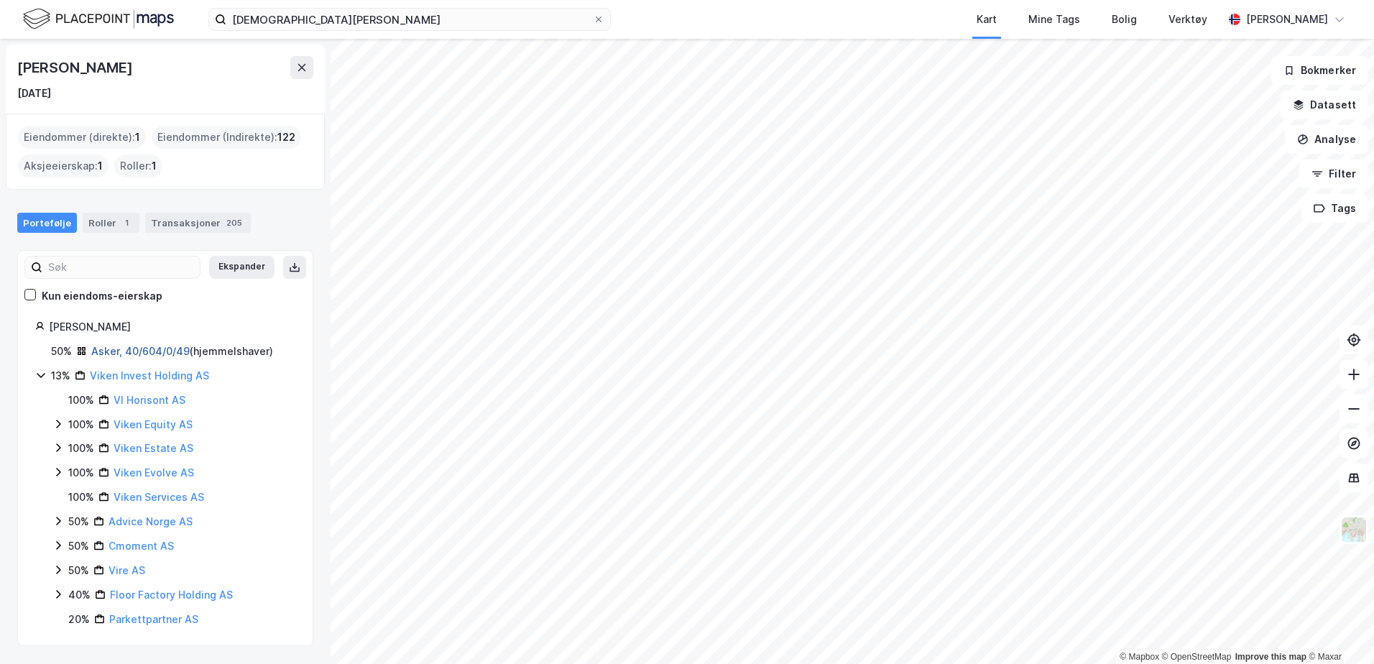
click at [124, 355] on link "Asker, 40/604/0/49" at bounding box center [140, 351] width 98 height 12
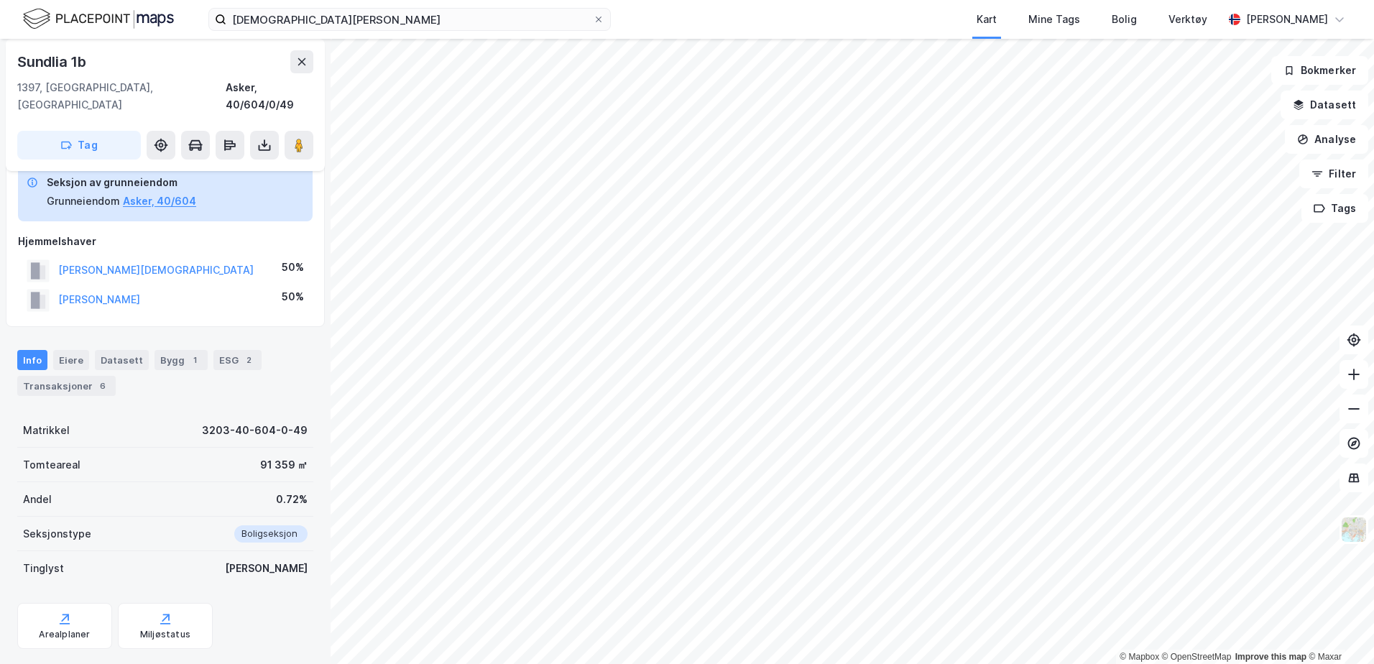
scroll to position [73, 0]
click at [85, 375] on div "Transaksjoner 6" at bounding box center [66, 385] width 98 height 20
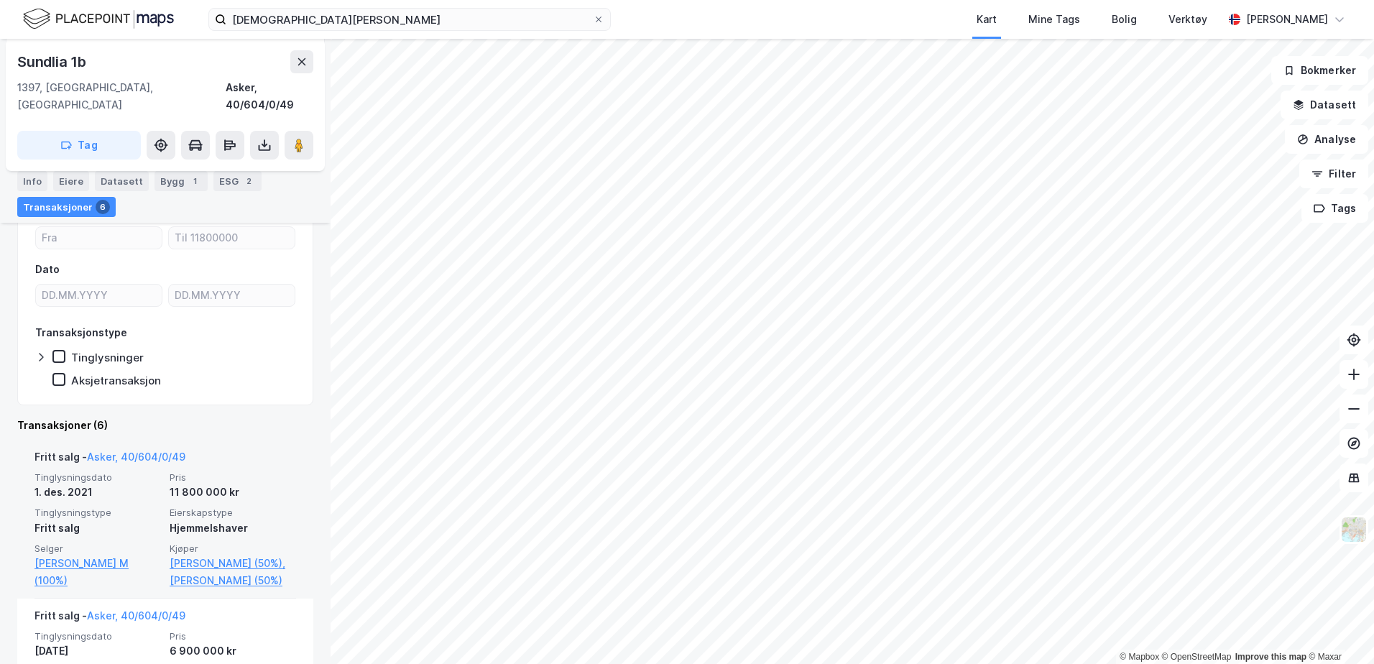
scroll to position [289, 0]
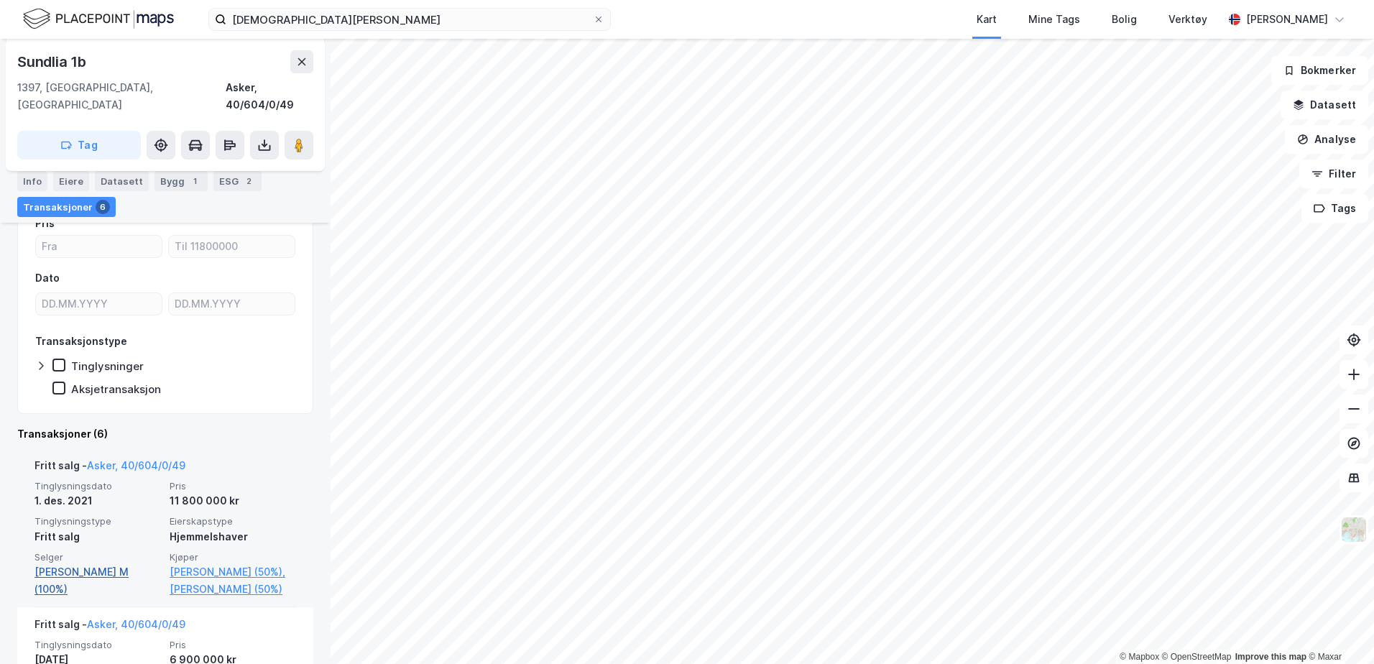
click at [107, 563] on link "Vaale-hallberg Ingunn M (100%)" at bounding box center [97, 580] width 126 height 34
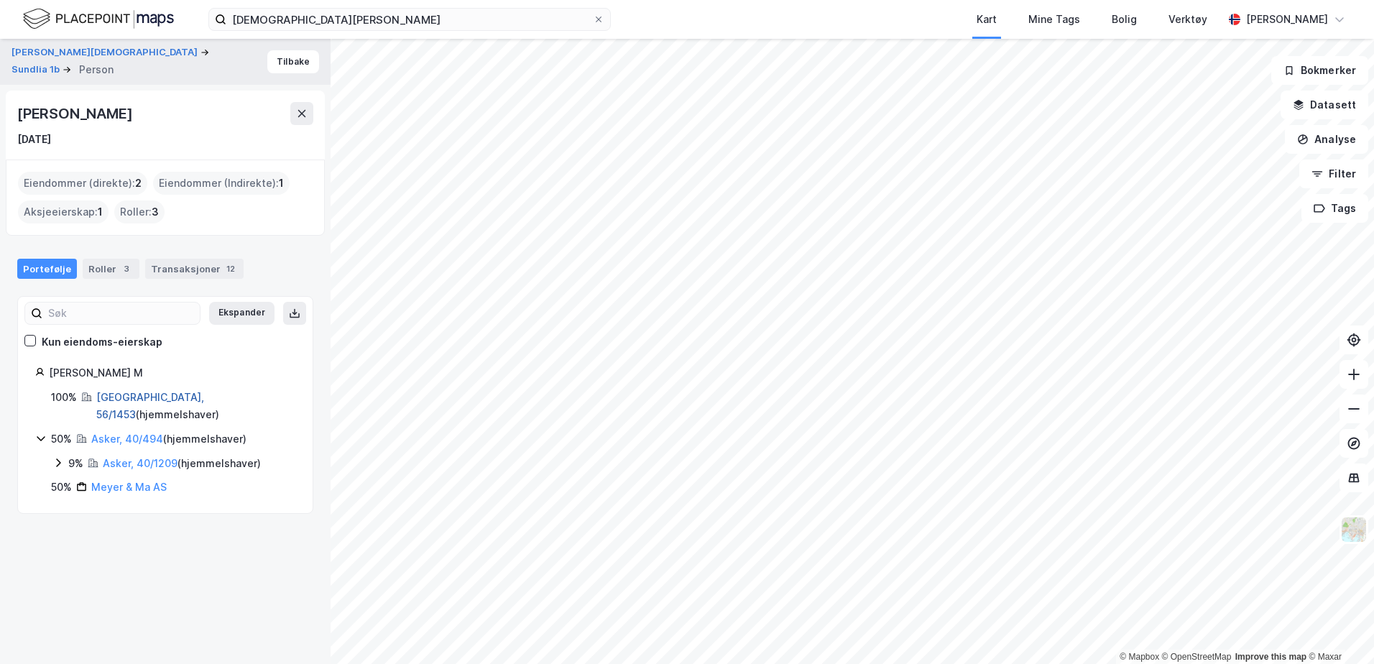
click at [116, 399] on link "Nesbyen, 56/1453" at bounding box center [150, 405] width 108 height 29
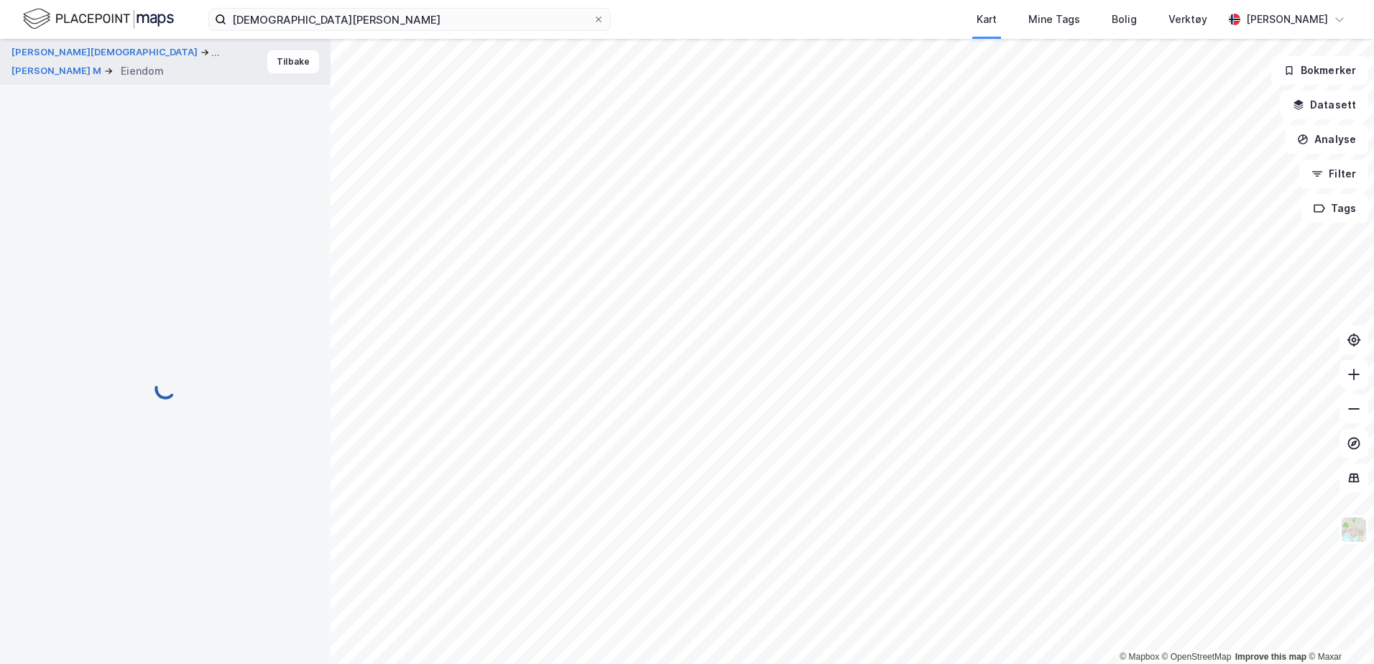
scroll to position [91, 0]
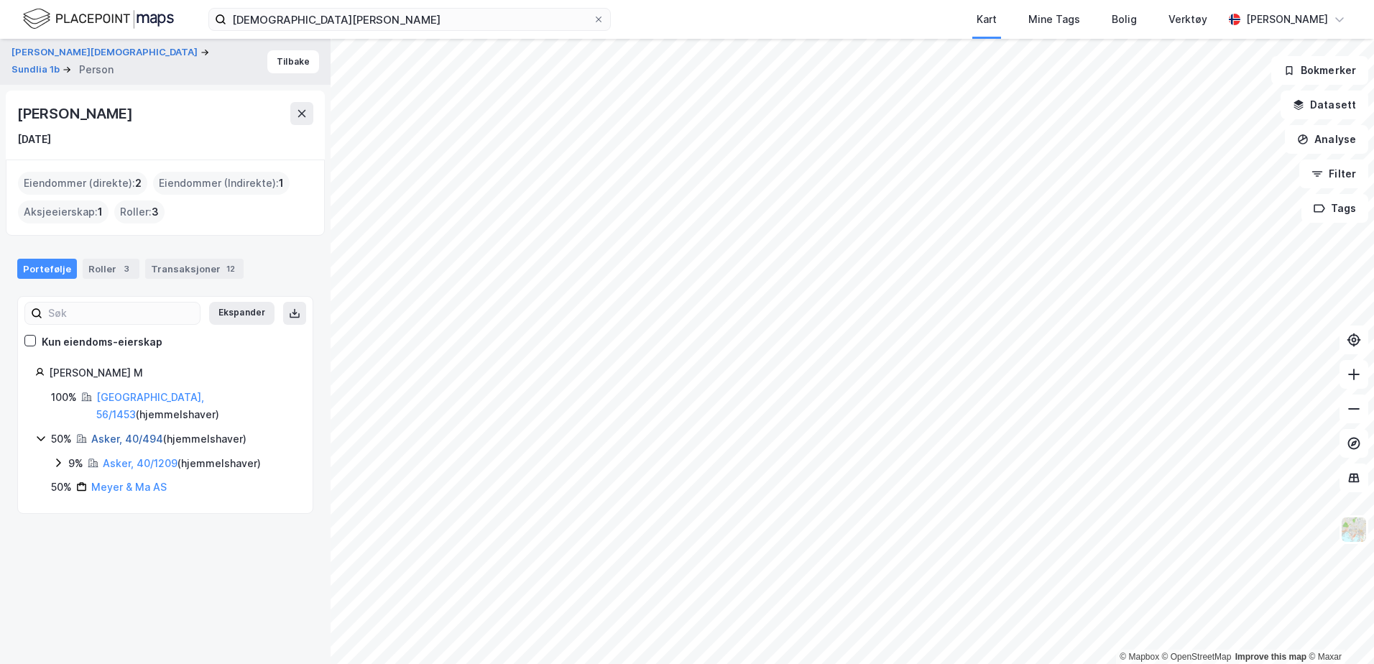
click at [117, 433] on link "Asker, 40/494" at bounding box center [127, 439] width 72 height 12
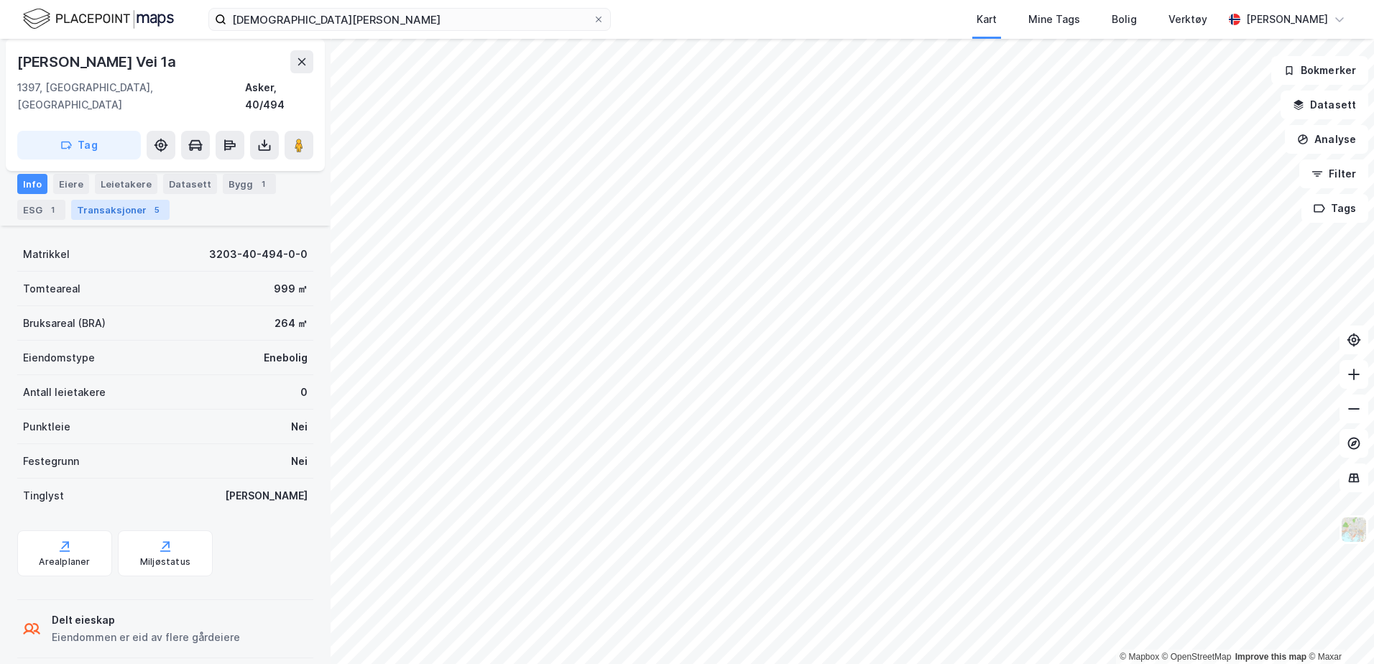
click at [129, 216] on div "Transaksjoner 5" at bounding box center [120, 210] width 98 height 20
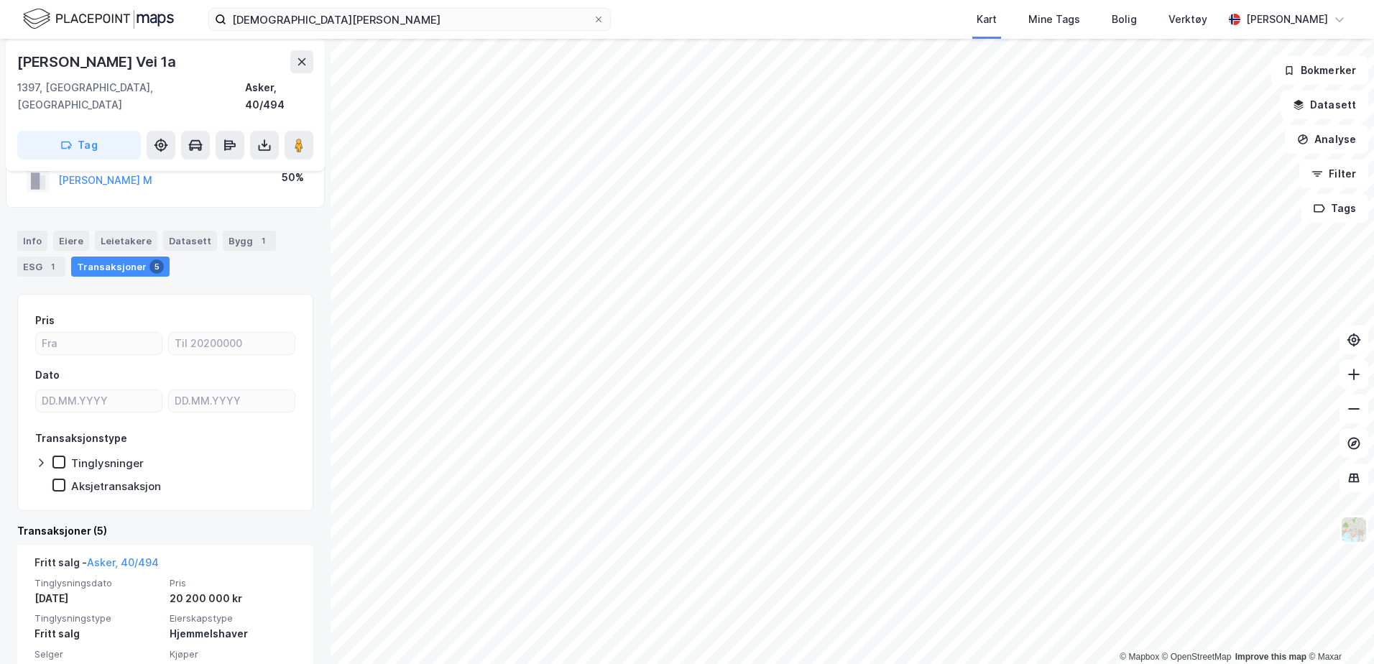
scroll to position [106, 0]
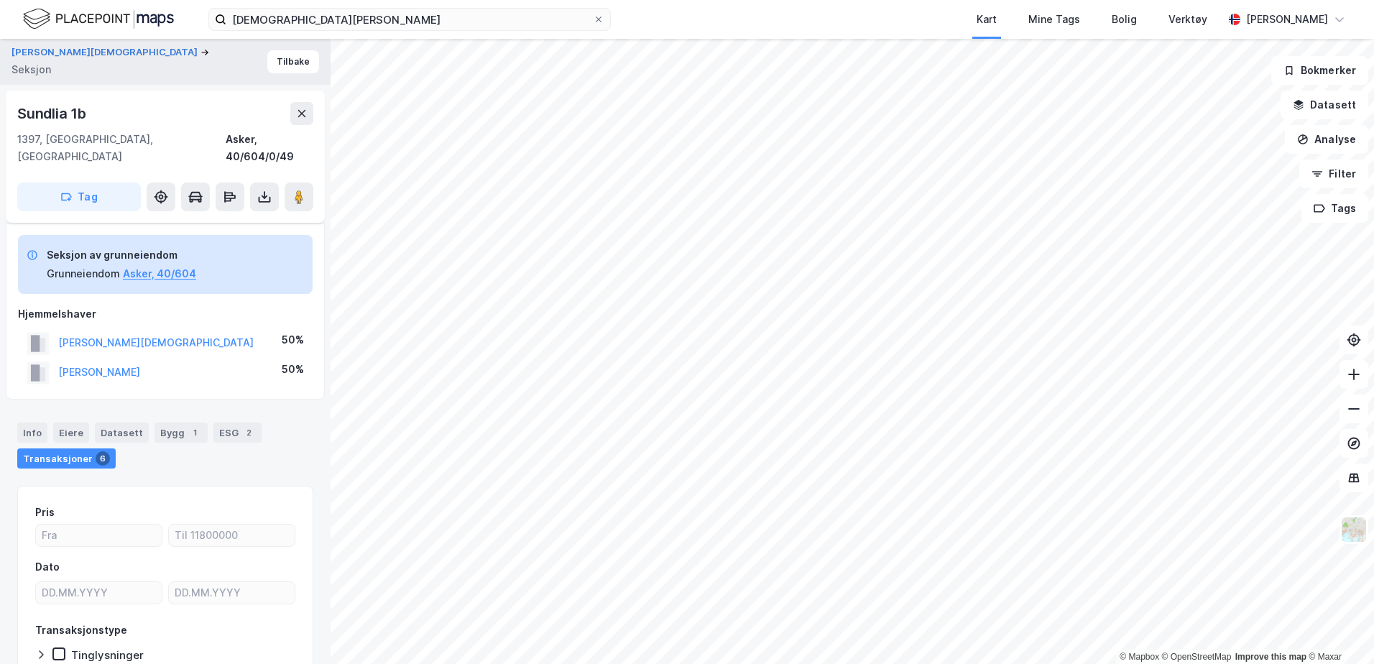
scroll to position [73, 0]
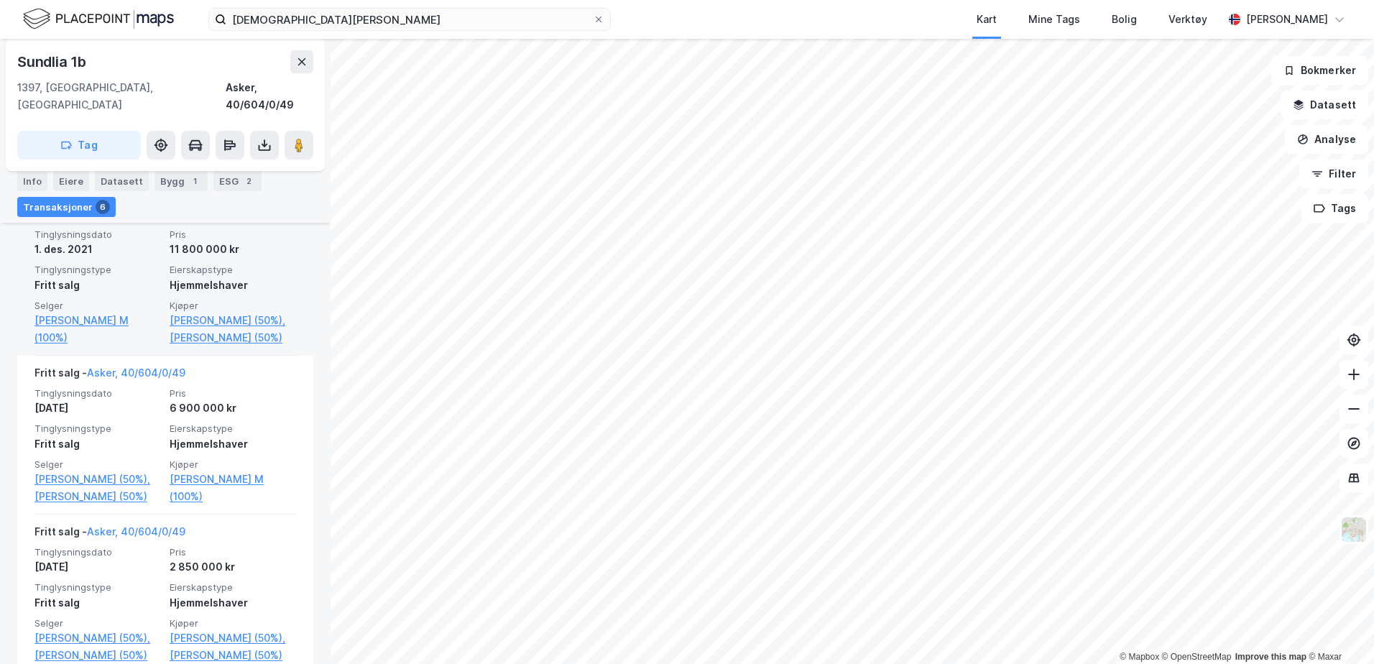
scroll to position [504, 0]
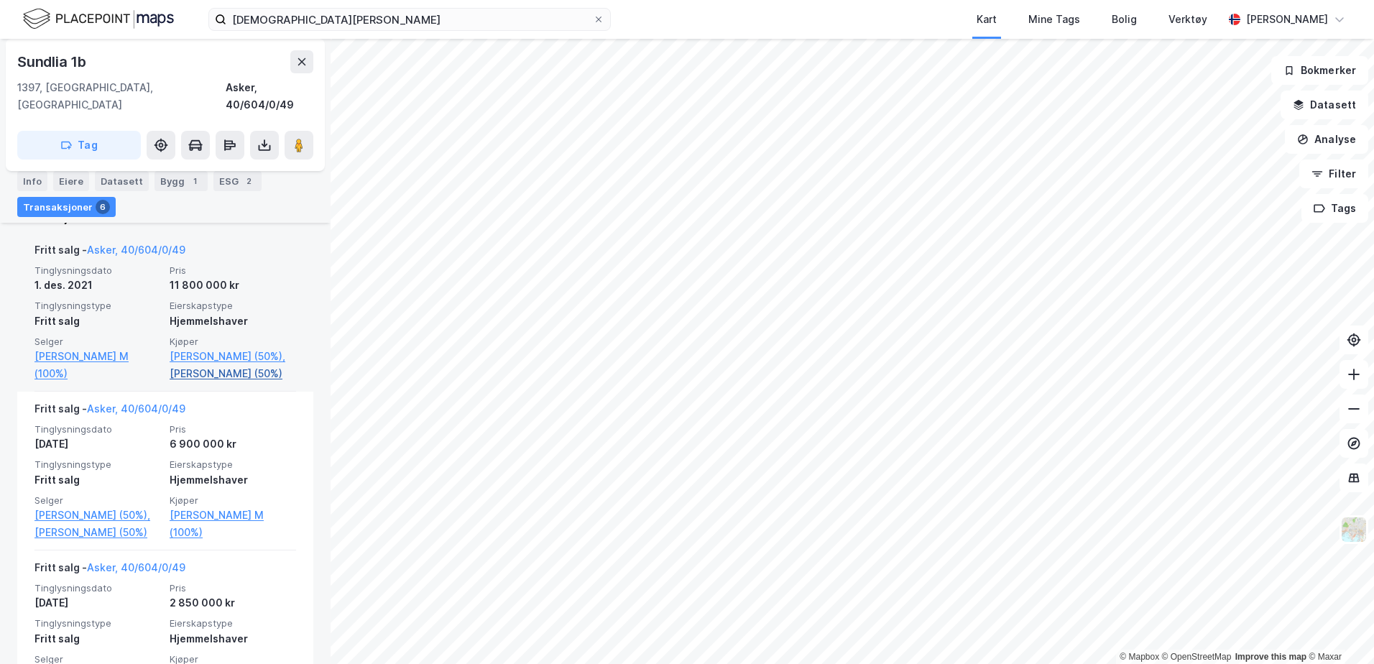
click at [209, 374] on link "Viken Magnus Svorstøl (50%)" at bounding box center [233, 373] width 126 height 17
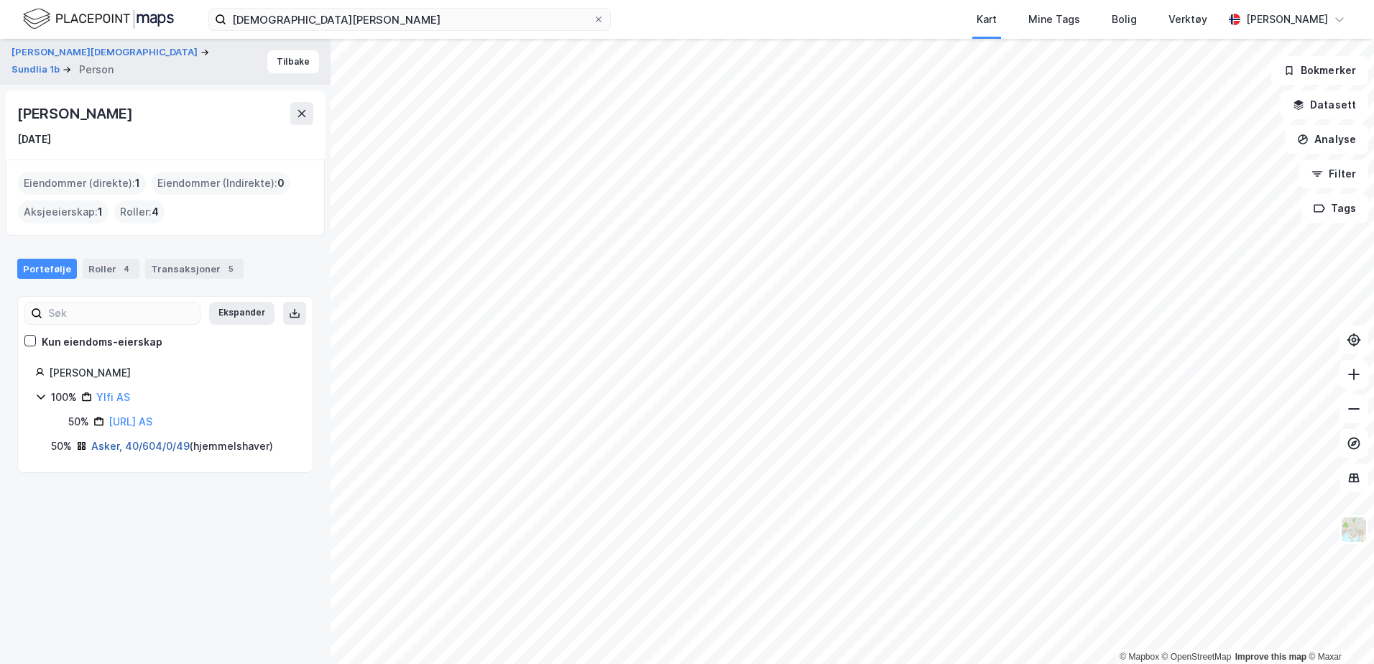
click at [101, 448] on link "Asker, 40/604/0/49" at bounding box center [140, 446] width 98 height 12
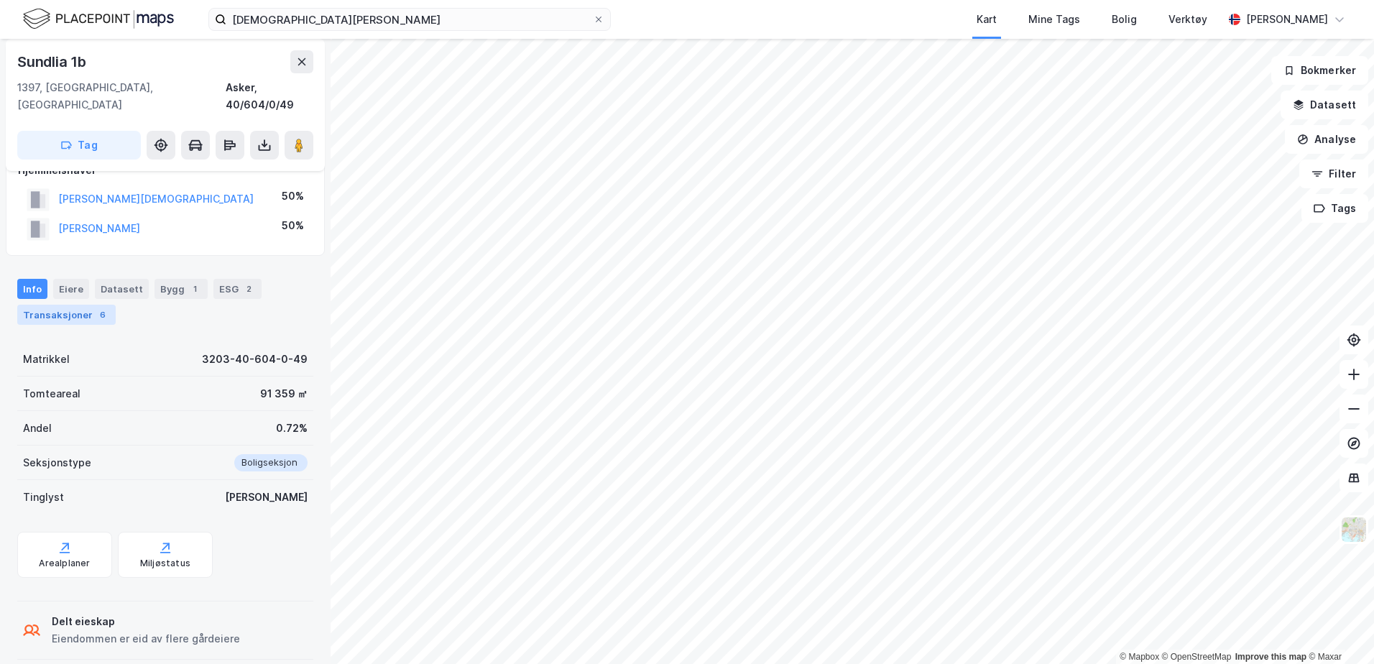
click at [88, 305] on div "Transaksjoner 6" at bounding box center [66, 315] width 98 height 20
